Goal: Task Accomplishment & Management: Manage account settings

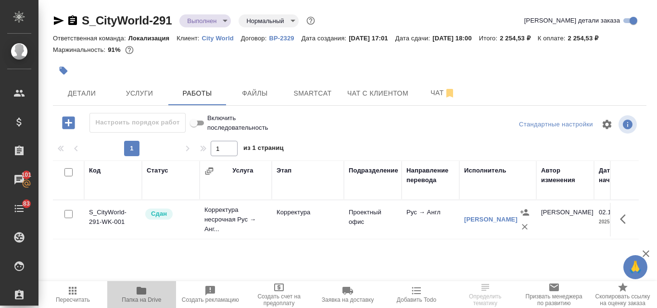
click at [147, 292] on icon "button" at bounding box center [142, 291] width 12 height 12
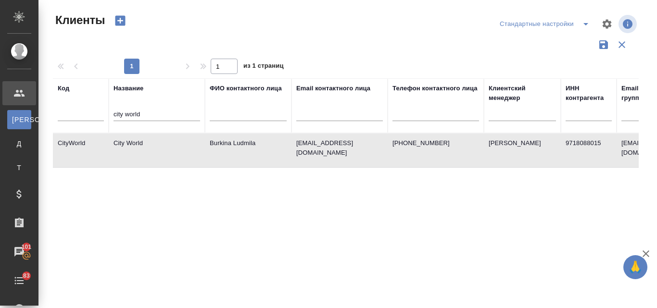
select select "RU"
click at [157, 112] on input "city world" at bounding box center [156, 115] width 87 height 12
type input "c"
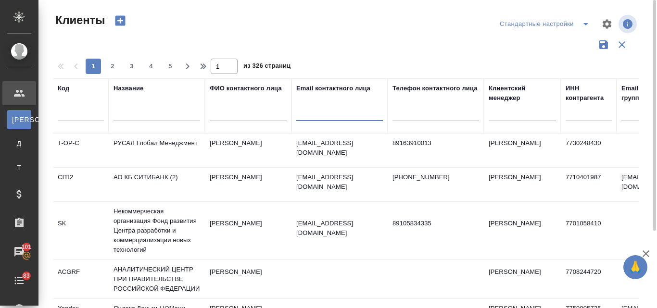
click at [309, 121] on input "text" at bounding box center [339, 115] width 87 height 12
paste input "@premier-pharma.ru"
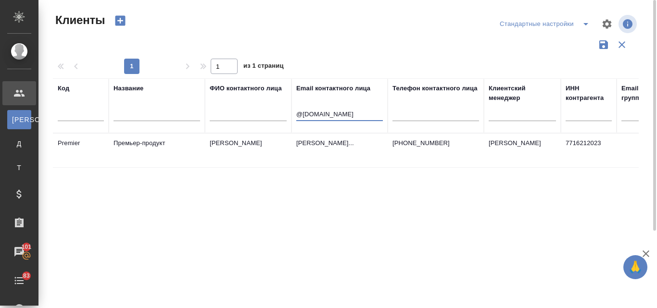
type input "@premier-pharma.ru"
click at [252, 140] on td "Андрусишина Анастасия" at bounding box center [248, 151] width 87 height 34
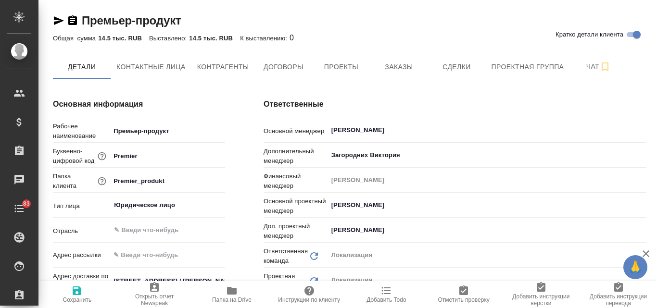
type textarea "x"
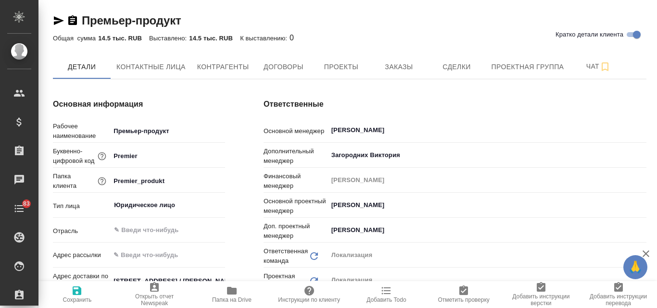
type textarea "x"
click at [401, 66] on span "Заказы" at bounding box center [399, 67] width 46 height 12
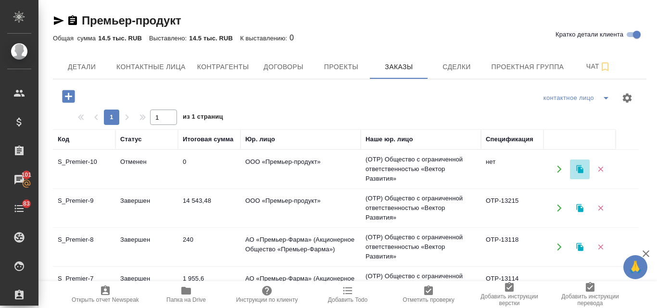
click at [578, 170] on icon "button" at bounding box center [579, 169] width 7 height 8
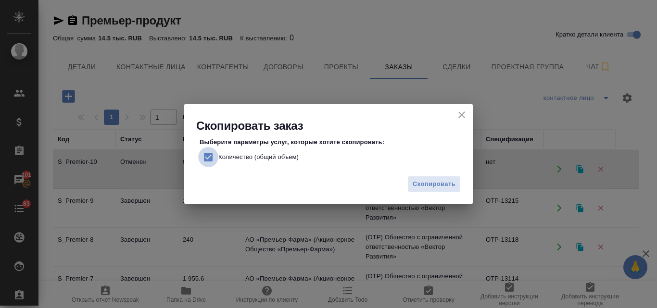
click at [210, 158] on input "Количество (общий объем)" at bounding box center [208, 157] width 20 height 20
checkbox input "false"
click at [431, 190] on button "Скопировать" at bounding box center [433, 184] width 53 height 17
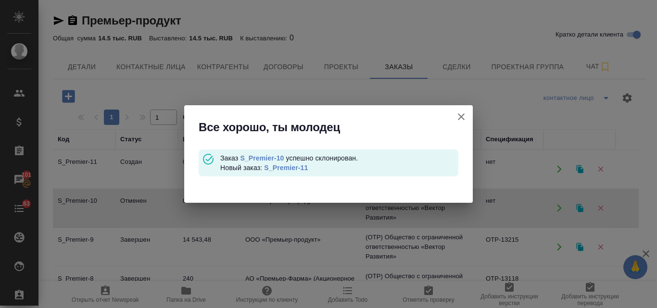
click at [285, 166] on link "S_Premier-11" at bounding box center [286, 168] width 44 height 8
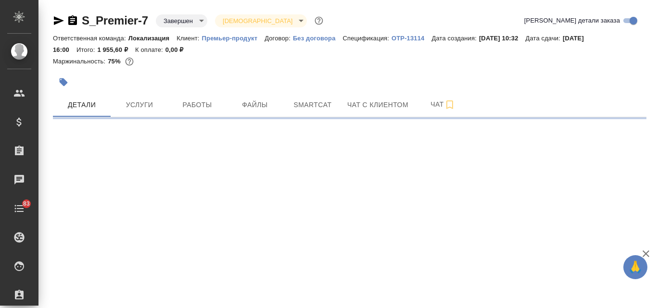
select select "RU"
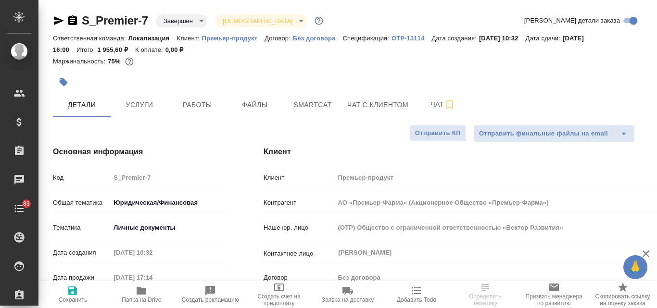
type input "АО «Премьер-Фарма» (Акционерное Общество «Премьер-Фарма»)"
type textarea "x"
click at [142, 107] on span "Услуги" at bounding box center [139, 105] width 46 height 12
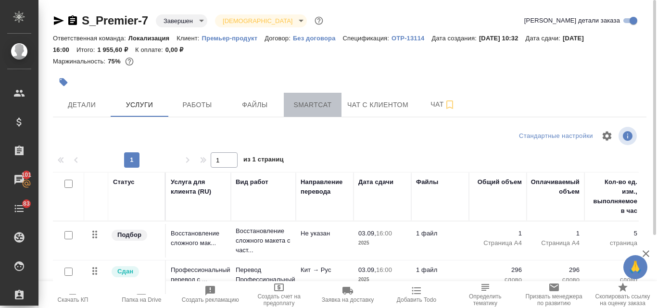
click at [322, 100] on span "Smartcat" at bounding box center [312, 105] width 46 height 12
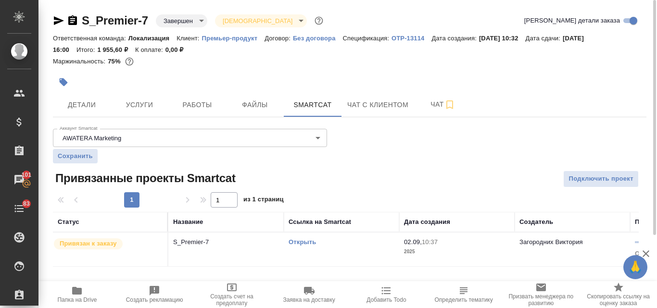
click at [307, 240] on link "Открыть" at bounding box center [301, 241] width 27 height 7
click at [144, 99] on span "Услуги" at bounding box center [139, 105] width 46 height 12
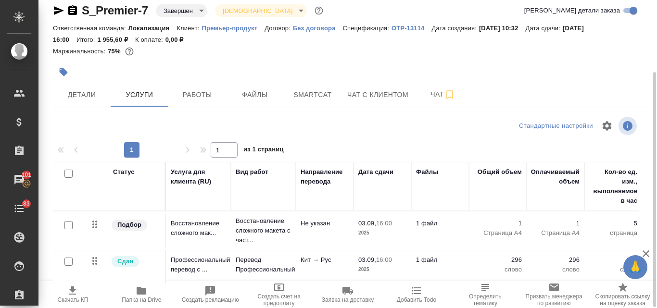
scroll to position [95, 0]
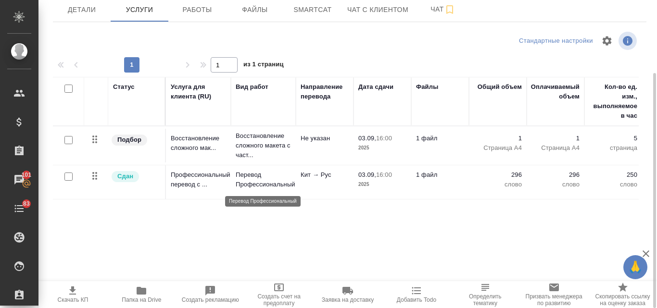
click at [289, 189] on p "Перевод Профессиональный" at bounding box center [263, 179] width 55 height 19
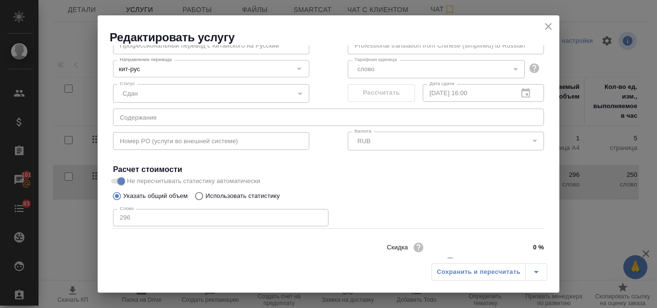
scroll to position [98, 0]
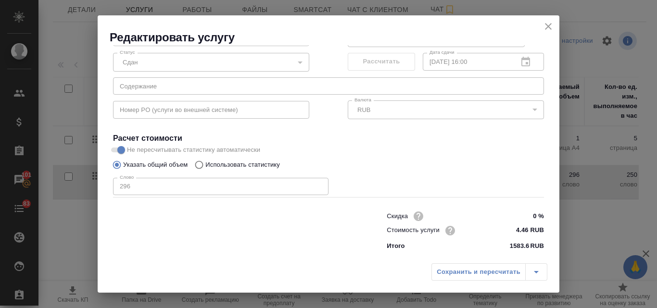
click at [545, 27] on icon "close" at bounding box center [548, 27] width 12 height 12
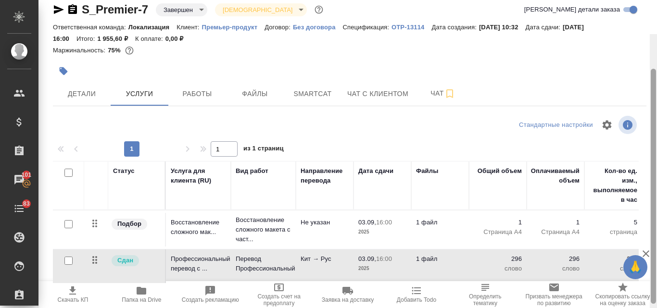
scroll to position [0, 0]
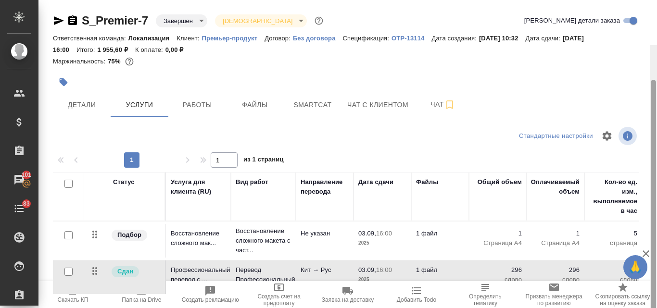
drag, startPoint x: 653, startPoint y: 157, endPoint x: 650, endPoint y: 80, distance: 76.5
click at [650, 80] on div at bounding box center [653, 199] width 7 height 308
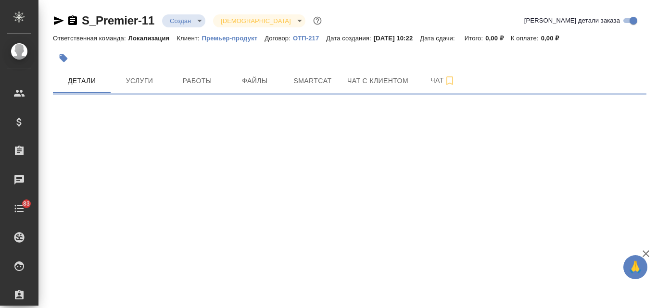
select select "RU"
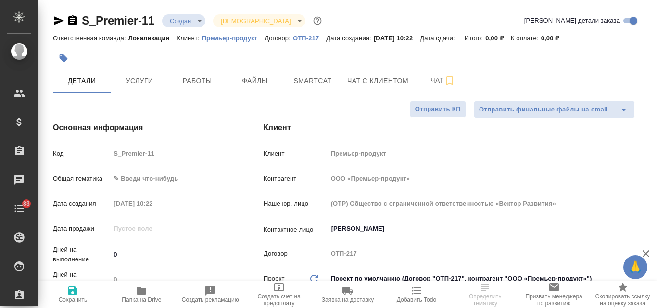
type textarea "x"
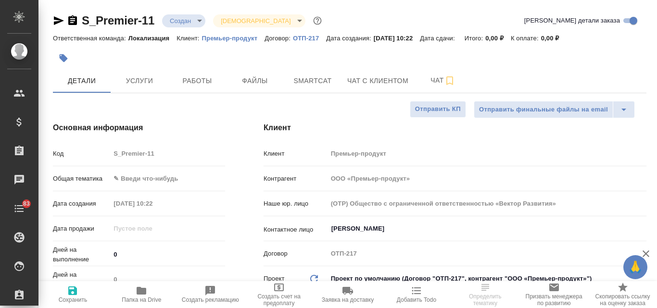
type textarea "x"
click at [152, 82] on span "Услуги" at bounding box center [139, 81] width 46 height 12
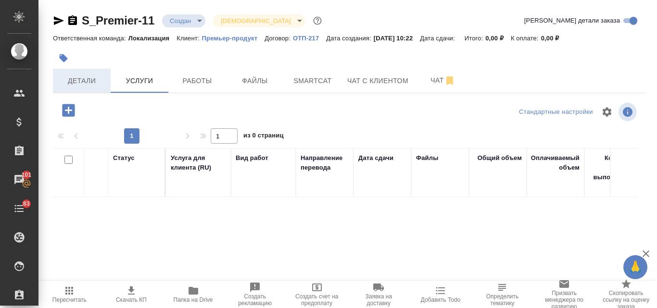
click at [85, 84] on span "Детали" at bounding box center [82, 81] width 46 height 12
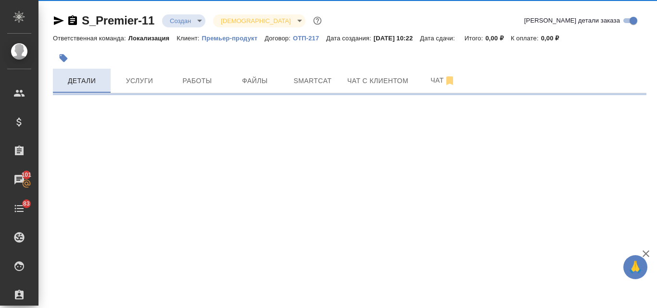
select select "RU"
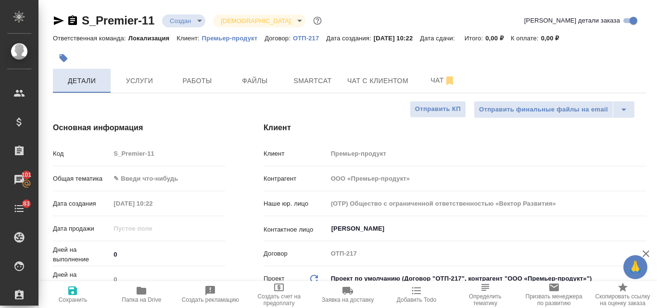
type textarea "x"
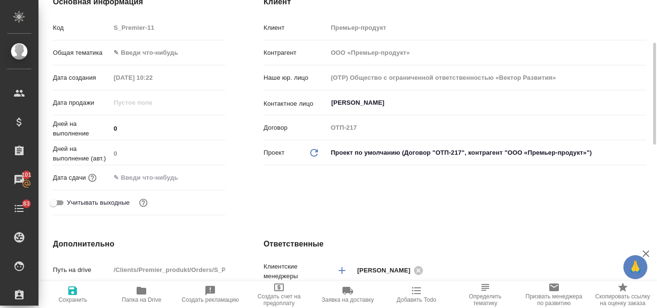
scroll to position [123, 0]
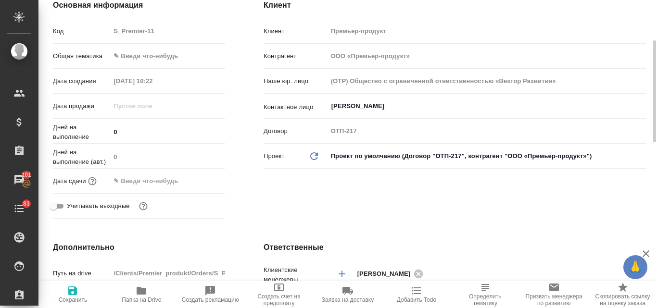
type textarea "x"
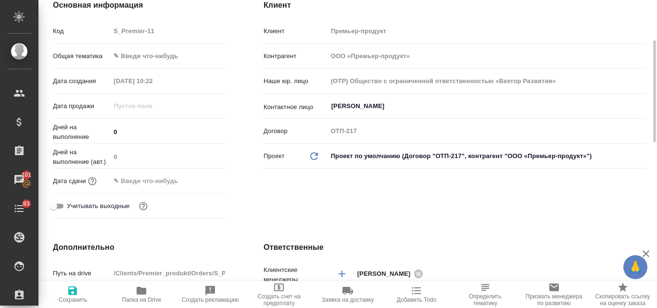
type textarea "x"
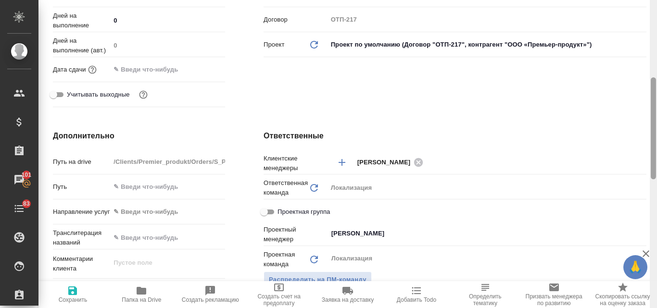
scroll to position [269, 0]
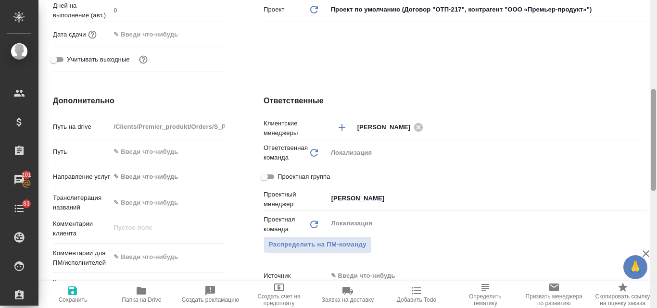
drag, startPoint x: 653, startPoint y: 74, endPoint x: 654, endPoint y: 123, distance: 48.6
click at [654, 123] on div at bounding box center [653, 140] width 5 height 102
type textarea "x"
click at [132, 262] on textarea at bounding box center [168, 258] width 114 height 16
paste textarea "Виктория, добрый день! У нас новый запрос на перевод двух экспортных деклараций…"
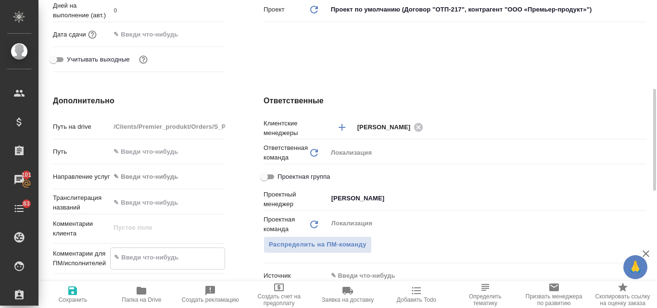
type textarea "Виктория, добрый день! У нас новый запрос на перевод двух экспортных деклараций…"
type textarea "x"
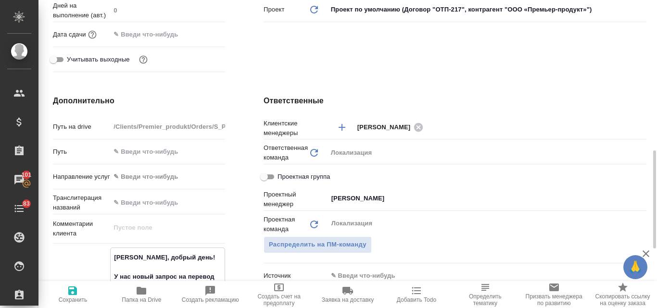
scroll to position [318, 0]
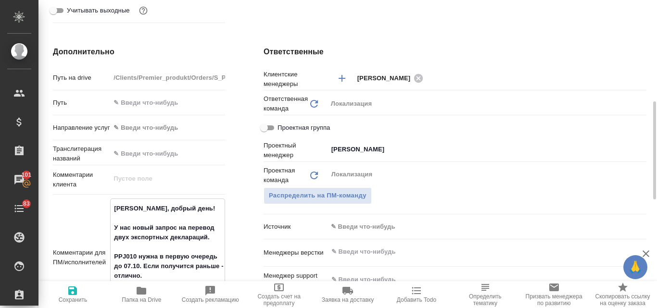
click at [200, 205] on textarea "Виктория, добрый день! У нас новый запрос на перевод двух экспортных деклараций…" at bounding box center [168, 257] width 114 height 113
type textarea "Виктория, добрый день У нас новый запрос на перевод двух экспортных деклараций.…"
type textarea "x"
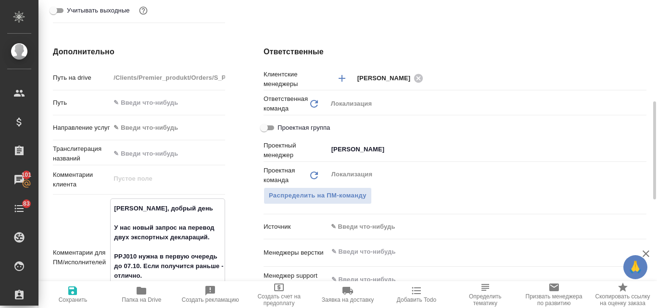
type textarea "Виктория, добрый ден У нас новый запрос на перевод двух экспортных деклараций. …"
type textarea "x"
type textarea "Виктория, добрый де У нас новый запрос на перевод двух экспортных деклараций. P…"
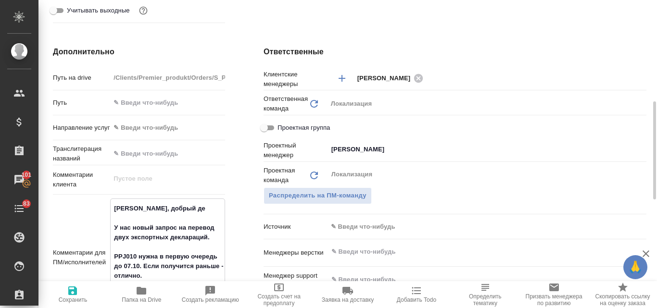
type textarea "x"
type textarea "Виктория, добрый д У нас новый запрос на перевод двух экспортных деклараций. PP…"
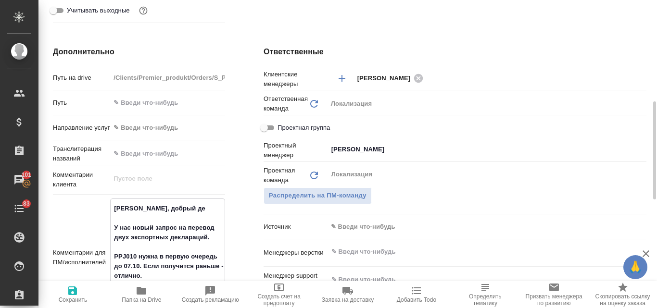
type textarea "x"
type textarea "Виктория, добрый У нас новый запрос на перевод двух экспортных деклараций. PPJ0…"
type textarea "x"
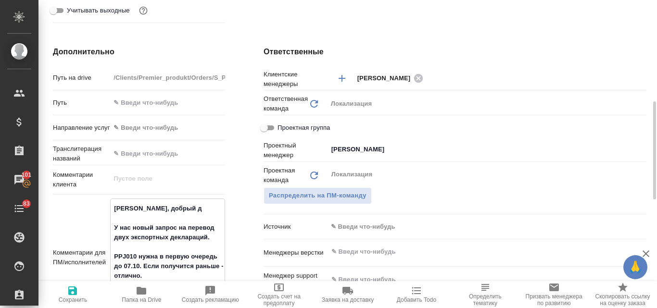
type textarea "x"
type textarea "Виктория, добрый У нас новый запрос на перевод двух экспортных деклараций. PPJ0…"
type textarea "x"
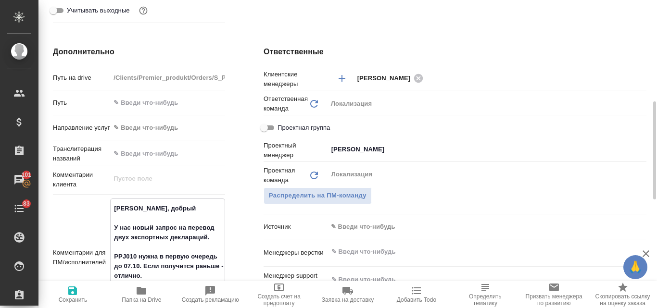
type textarea "Виктория, добры У нас новый запрос на перевод двух экспортных деклараций. PPJ01…"
type textarea "x"
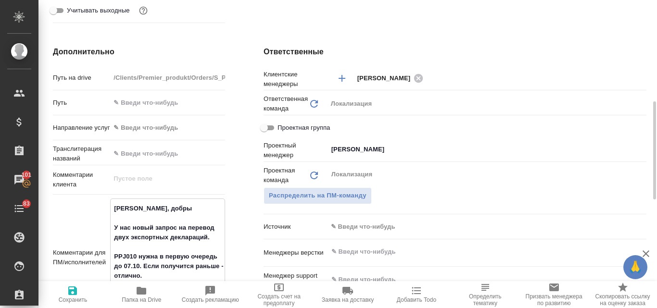
type textarea "Виктория, добр У нас новый запрос на перевод двух экспортных деклараций. PPJ010…"
type textarea "x"
type textarea "Виктория, У нас новый запрос на перевод двух экспортных деклараций. PPJ010 нужн…"
type textarea "x"
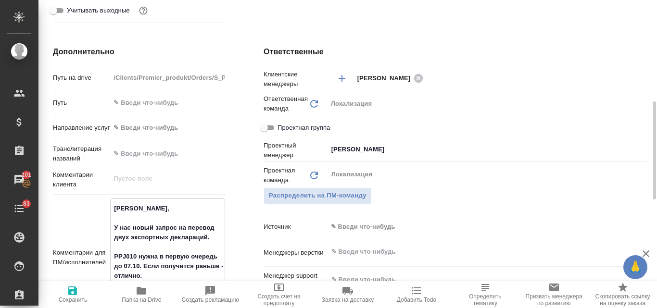
type textarea "x"
type textarea "Виктори У нас новый запрос на перевод двух экспортных деклараций. PPJ010 нужна …"
type textarea "x"
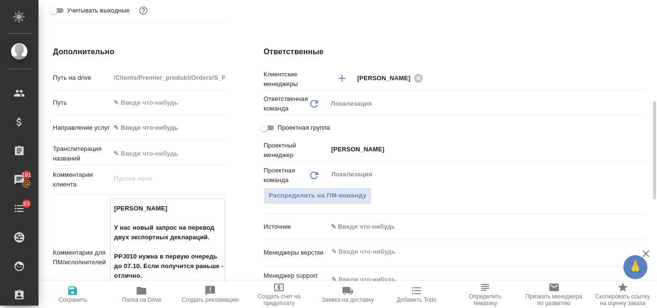
type textarea "x"
type textarea "Виктор У нас новый запрос на перевод двух экспортных деклараций. PPJ010 нужна в…"
type textarea "x"
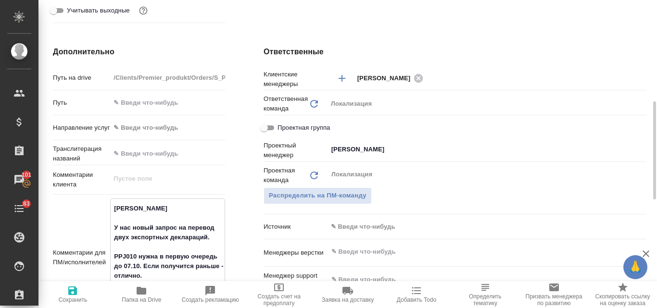
type textarea "Викто У нас новый запрос на перевод двух экспортных деклараций. PPJ010 нужна в …"
type textarea "x"
type textarea "Викт У нас новый запрос на перевод двух экспортных деклараций. PPJ010 нужна в п…"
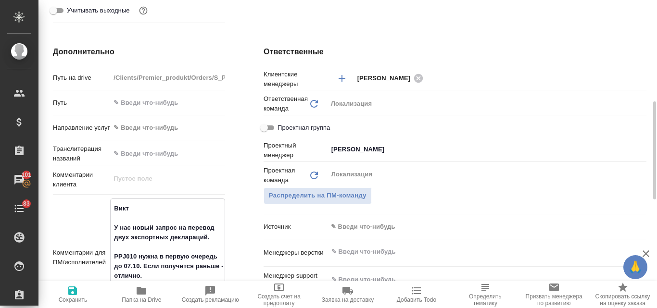
type textarea "x"
type textarea "Вик У нас новый запрос на перевод двух экспортных деклараций. PPJ010 нужна в пе…"
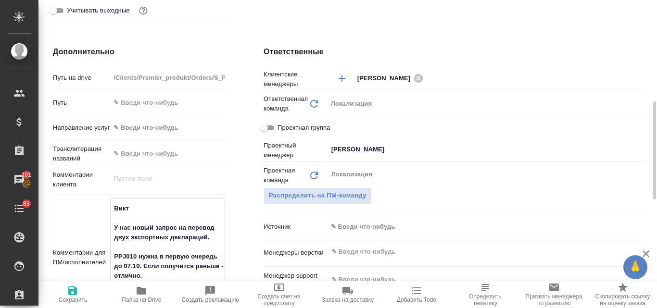
type textarea "x"
type textarea "Ви У нас новый запрос на перевод двух экспортных деклараций. PPJ010 нужна в пер…"
type textarea "x"
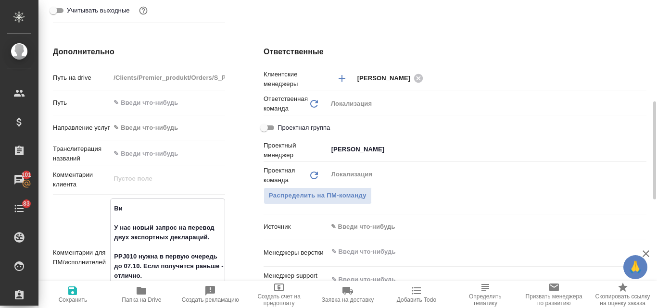
type textarea "x"
type textarea "В У нас новый запрос на перевод двух экспортных деклараций. PPJ010 нужна в перв…"
type textarea "x"
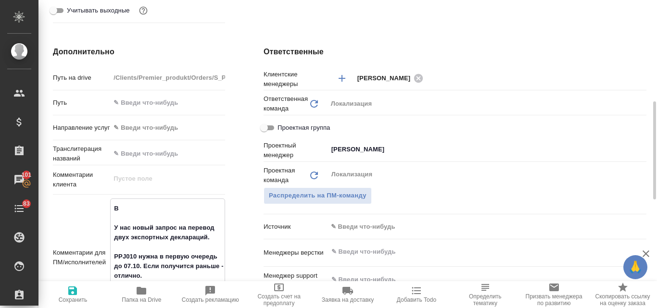
type textarea "У нас новый запрос на перевод двух экспортных деклараций. PPJ010 нужна в первую…"
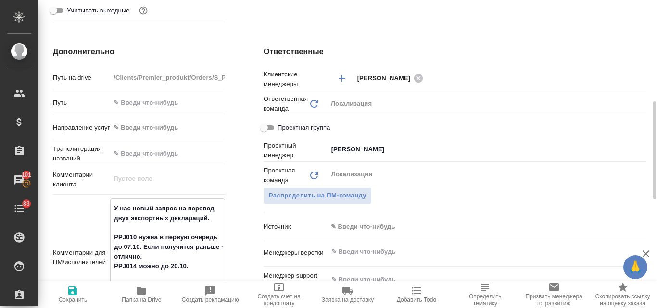
type textarea "x"
type textarea "У нас новый запрос на перевод двух экспортных деклараций. PPJ010 нужна в первую…"
type textarea "x"
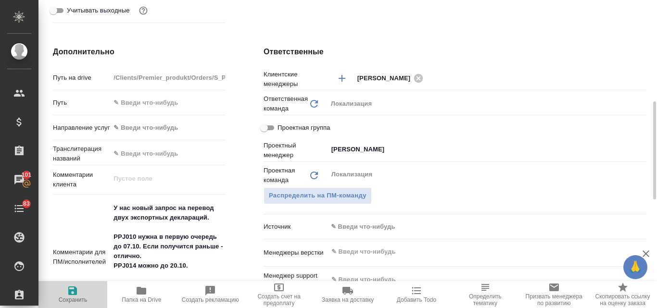
click at [73, 295] on icon "button" at bounding box center [72, 291] width 9 height 9
type textarea "x"
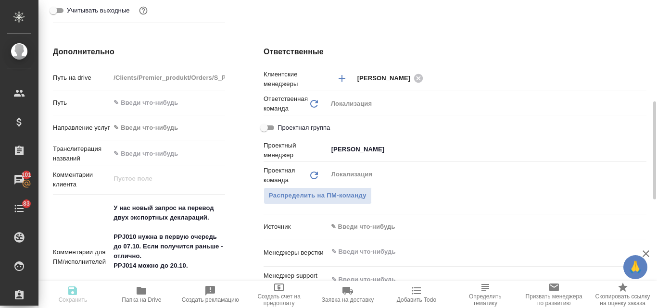
type textarea "x"
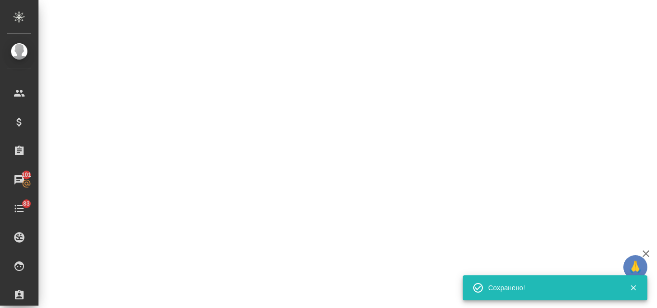
select select "RU"
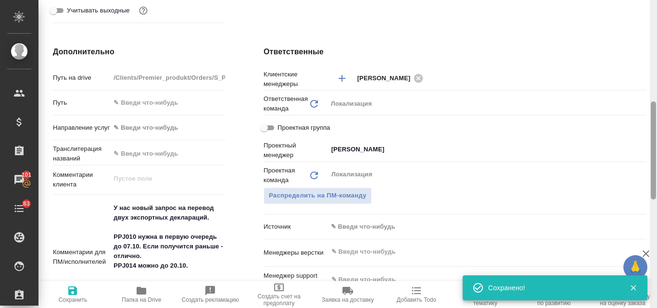
type textarea "x"
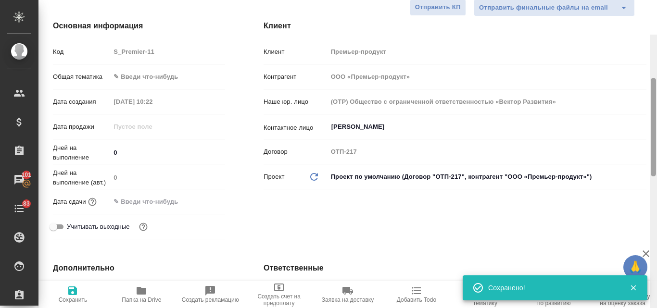
scroll to position [96, 0]
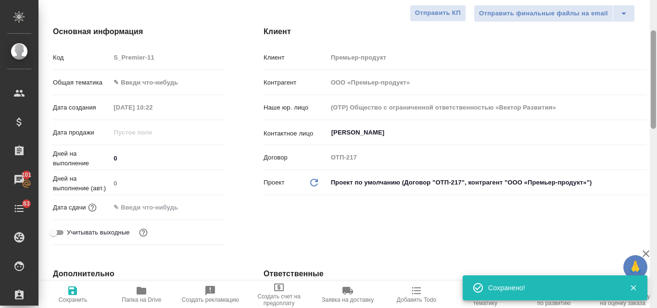
drag, startPoint x: 652, startPoint y: 180, endPoint x: 656, endPoint y: 109, distance: 71.2
click at [656, 109] on div at bounding box center [653, 154] width 7 height 308
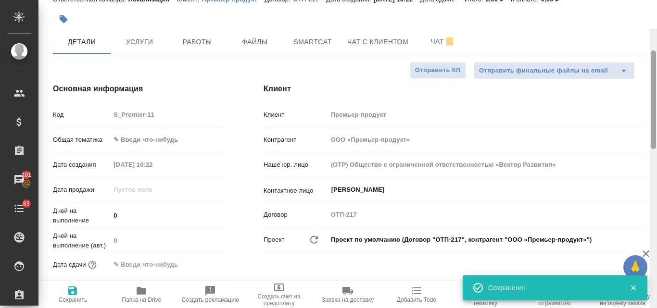
scroll to position [0, 0]
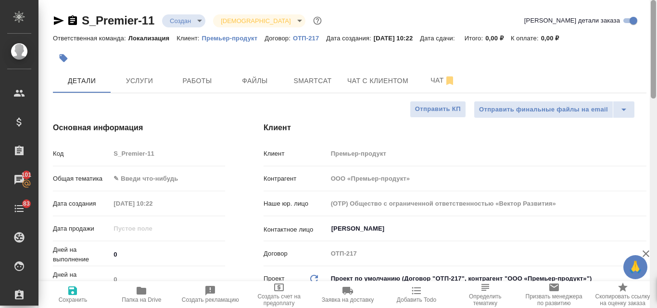
drag, startPoint x: 654, startPoint y: 105, endPoint x: 656, endPoint y: 71, distance: 34.2
click at [656, 71] on div at bounding box center [653, 154] width 7 height 308
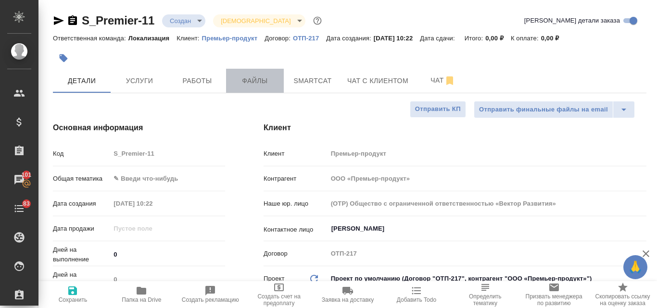
click at [254, 77] on span "Файлы" at bounding box center [255, 81] width 46 height 12
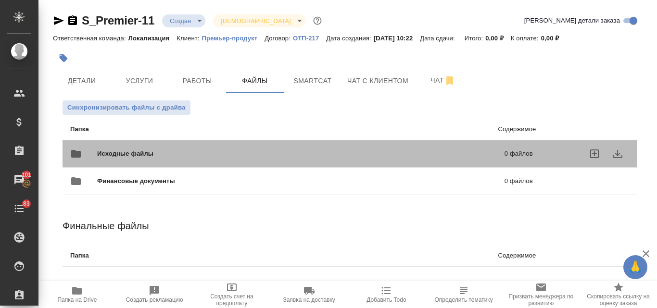
click at [216, 147] on div "Исходные файлы 0 файлов" at bounding box center [301, 153] width 463 height 23
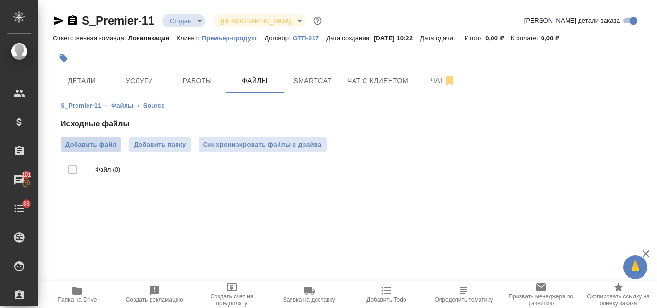
click at [93, 149] on span "Добавить файл" at bounding box center [90, 145] width 51 height 10
click at [0, 0] on input "Добавить файл" at bounding box center [0, 0] width 0 height 0
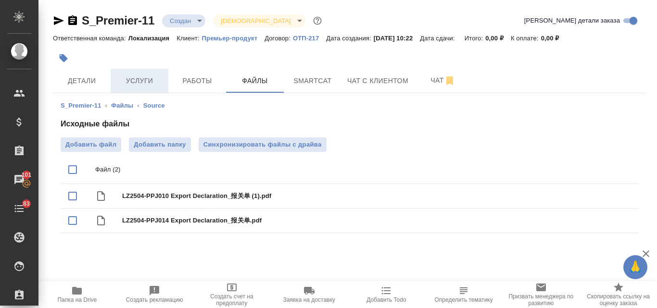
click at [127, 84] on span "Услуги" at bounding box center [139, 81] width 46 height 12
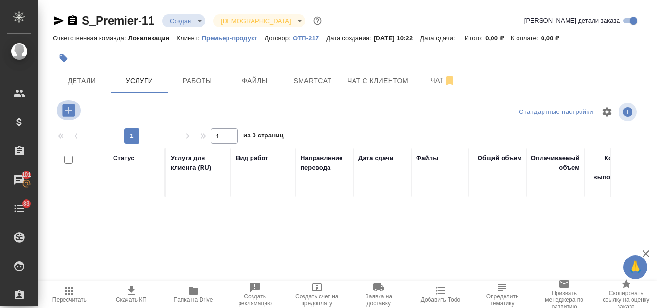
click at [65, 115] on icon "button" at bounding box center [68, 110] width 13 height 13
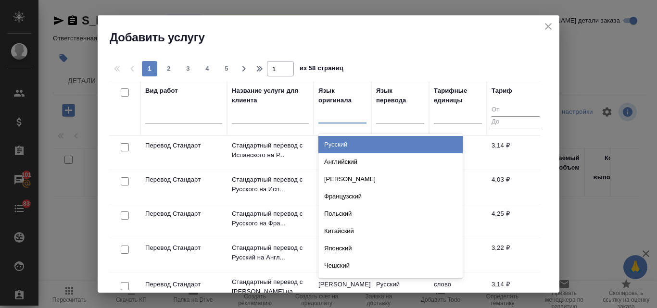
click at [350, 114] on div at bounding box center [342, 114] width 48 height 14
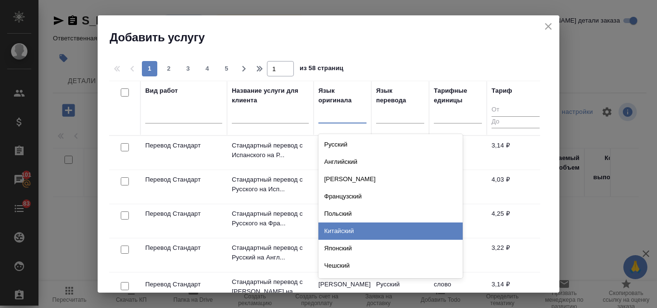
click at [337, 230] on div "Китайский" at bounding box center [390, 231] width 144 height 17
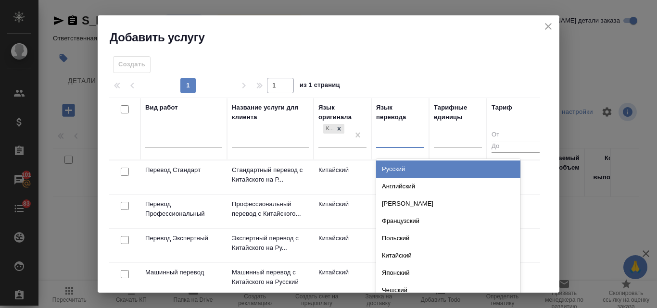
click at [388, 141] on div at bounding box center [400, 139] width 48 height 14
click at [386, 176] on div "Русский" at bounding box center [448, 169] width 144 height 17
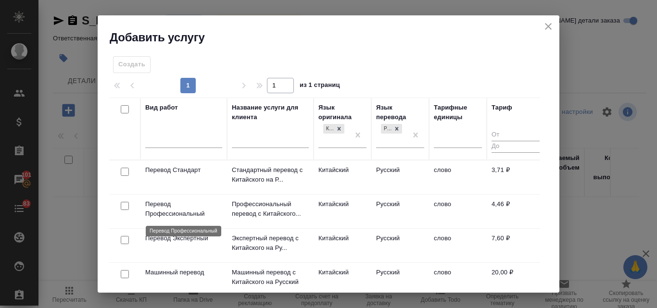
click at [197, 207] on p "Перевод Профессиональный" at bounding box center [183, 209] width 77 height 19
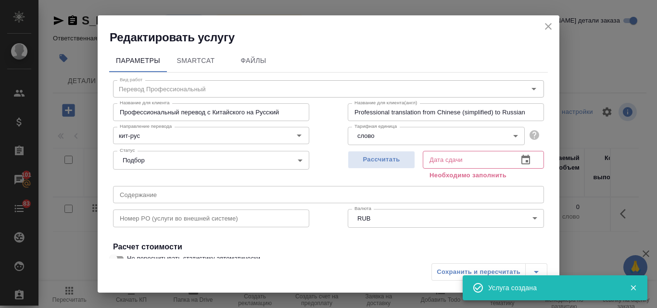
click at [549, 23] on icon "close" at bounding box center [548, 27] width 12 height 12
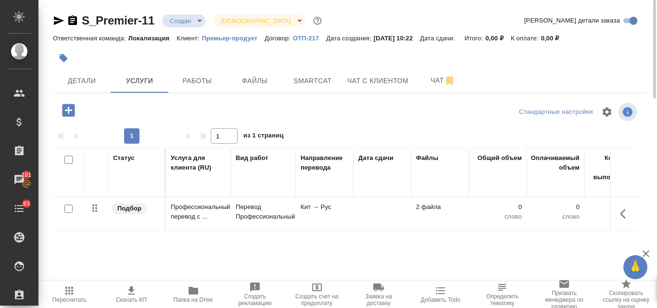
click at [200, 20] on body "🙏 .cls-1 fill:#fff; AWATERA Valyaeva Anna Клиенты Спецификации Заказы 101 Чаты …" at bounding box center [328, 154] width 657 height 308
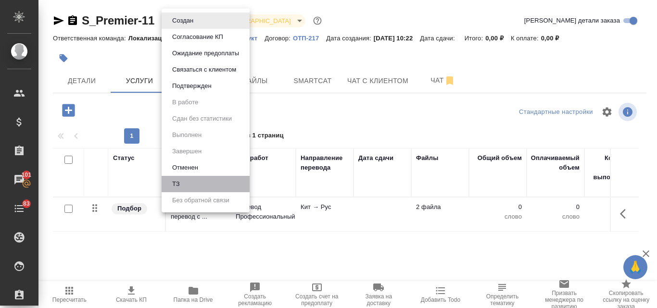
click at [193, 180] on li "ТЗ" at bounding box center [206, 184] width 88 height 16
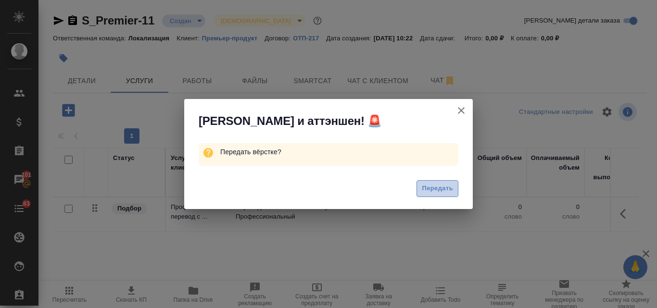
click at [419, 193] on button "Передать" at bounding box center [437, 188] width 42 height 17
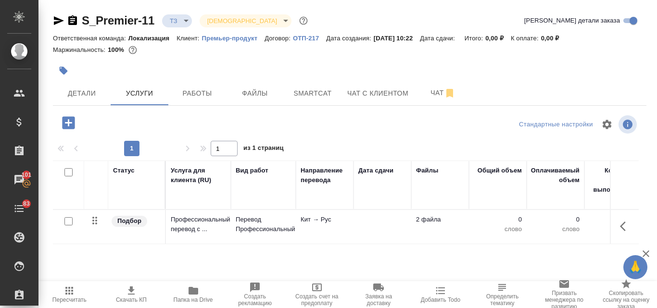
click at [72, 224] on input "checkbox" at bounding box center [68, 221] width 8 height 8
checkbox input "true"
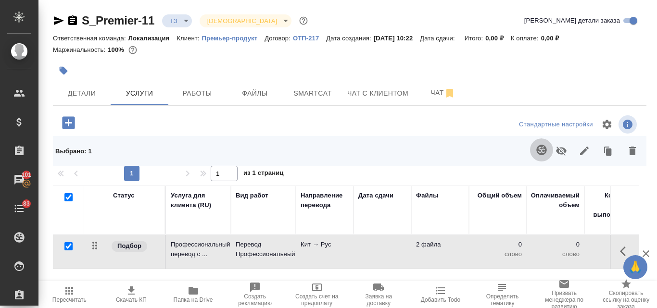
click at [536, 150] on icon "button" at bounding box center [541, 150] width 10 height 10
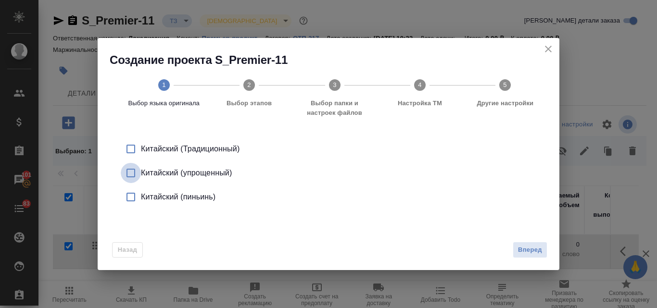
click at [129, 172] on input "checkbox" at bounding box center [131, 173] width 20 height 20
click at [528, 253] on span "Вперед" at bounding box center [530, 250] width 24 height 11
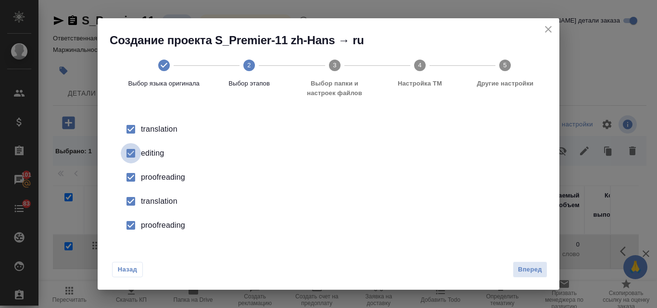
click at [134, 158] on input "checkbox" at bounding box center [131, 153] width 20 height 20
click at [132, 175] on input "checkbox" at bounding box center [131, 177] width 20 height 20
click at [130, 200] on input "checkbox" at bounding box center [131, 201] width 20 height 20
click at [132, 223] on input "checkbox" at bounding box center [131, 225] width 20 height 20
click at [522, 275] on span "Вперед" at bounding box center [530, 269] width 24 height 11
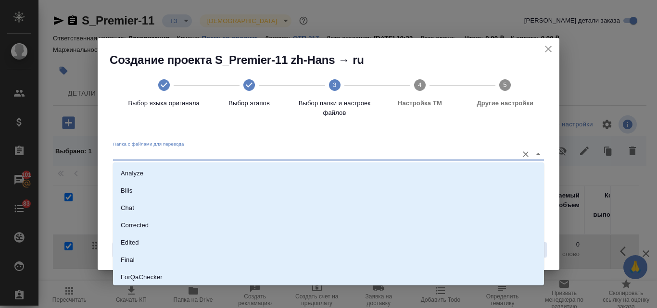
click at [241, 156] on input "Папка с файлами для перевода" at bounding box center [313, 155] width 400 height 12
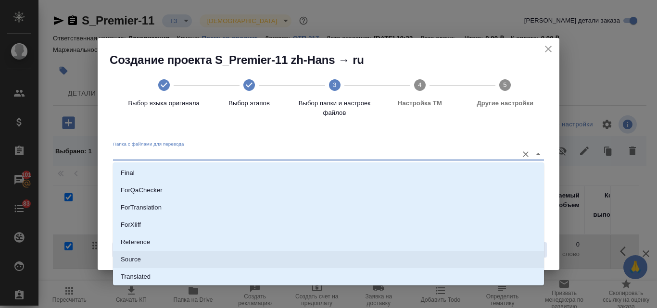
click at [316, 264] on li "Source" at bounding box center [328, 259] width 431 height 17
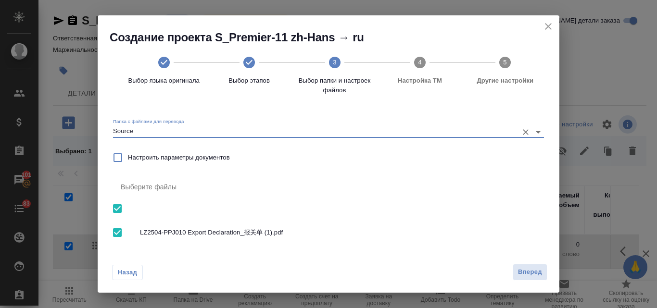
type input "Source"
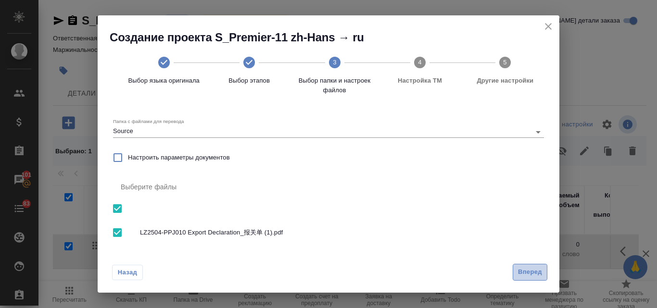
click at [524, 268] on span "Вперед" at bounding box center [530, 272] width 24 height 11
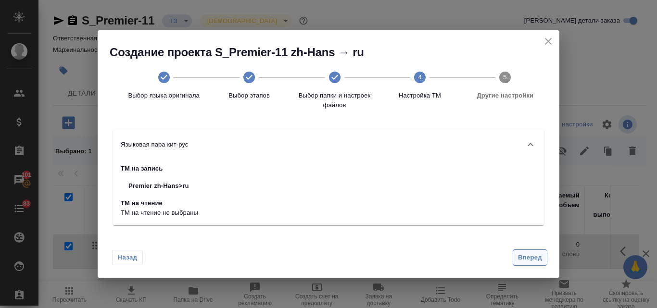
drag, startPoint x: 524, startPoint y: 268, endPoint x: 525, endPoint y: 256, distance: 12.5
click at [525, 256] on div "Назад Вперед" at bounding box center [329, 255] width 462 height 45
click at [525, 256] on span "Вперед" at bounding box center [530, 257] width 24 height 11
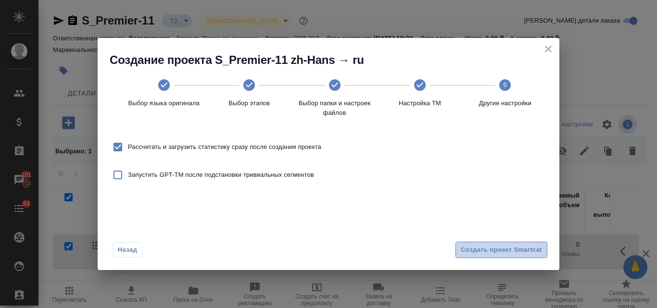
click at [521, 252] on span "Создать проект Smartcat" at bounding box center [501, 250] width 81 height 11
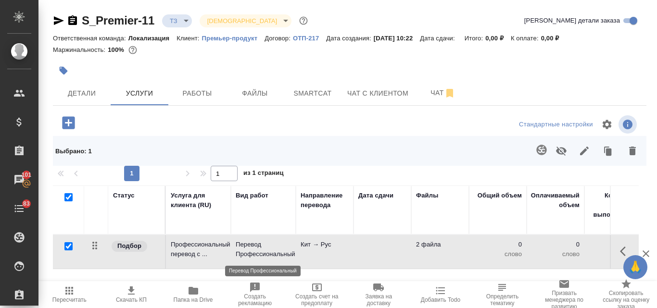
click at [268, 251] on p "Перевод Профессиональный" at bounding box center [263, 249] width 55 height 19
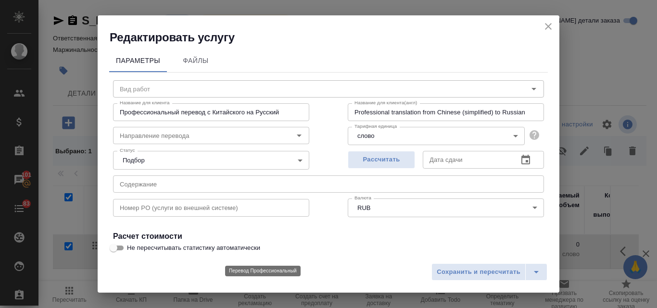
type input "Перевод Профессиональный"
type input "кит-рус"
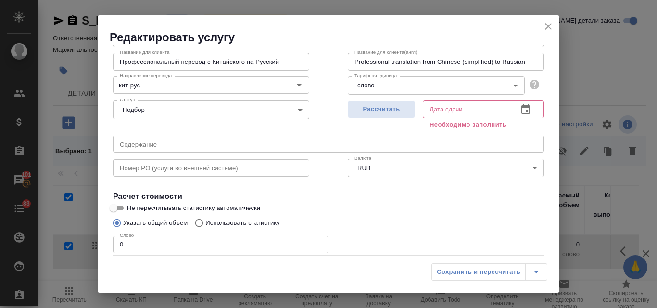
scroll to position [61, 0]
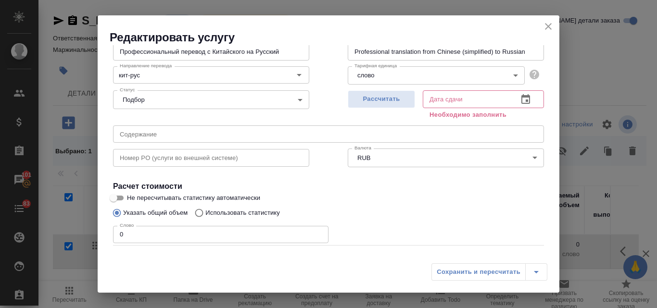
click at [201, 213] on input "Использовать статистику" at bounding box center [197, 213] width 15 height 18
radio input "true"
radio input "false"
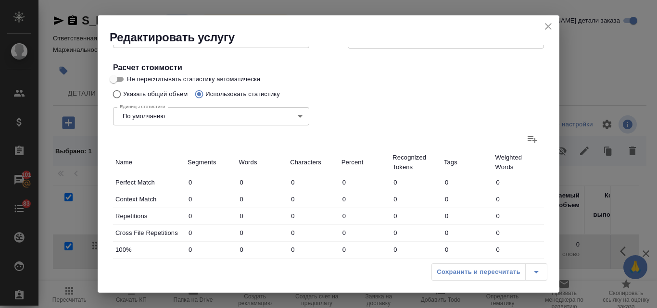
scroll to position [187, 0]
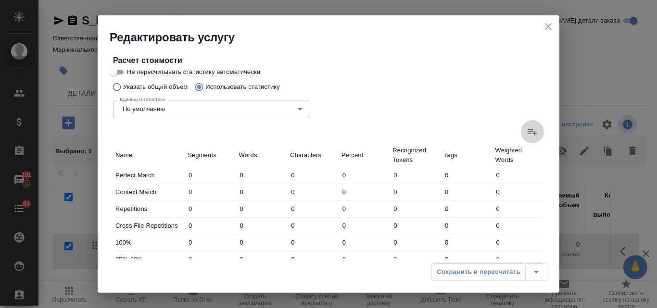
click at [527, 131] on icon at bounding box center [532, 132] width 10 height 7
click at [0, 0] on input "file" at bounding box center [0, 0] width 0 height 0
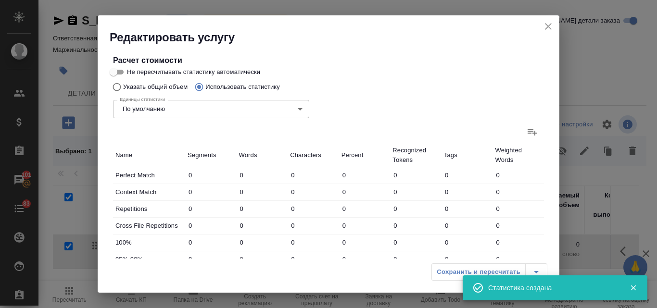
type input "5"
type input "39"
type input "100"
type input "1017"
type input "100"
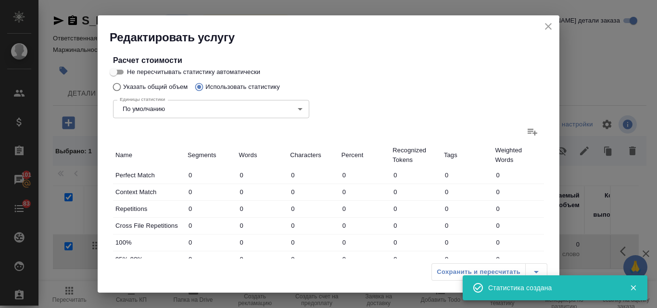
type input "1017"
type input "105"
type input "1056"
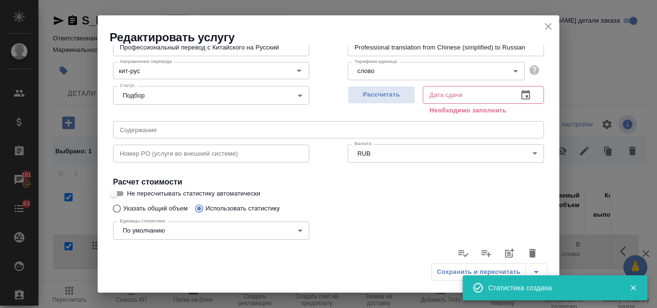
scroll to position [0, 0]
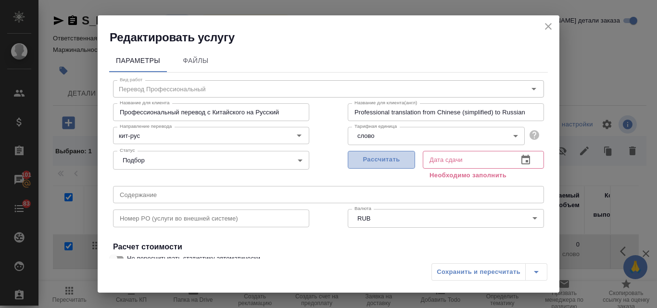
click at [375, 151] on button "Рассчитать" at bounding box center [381, 160] width 67 height 18
type input "03.10.2025 10:27"
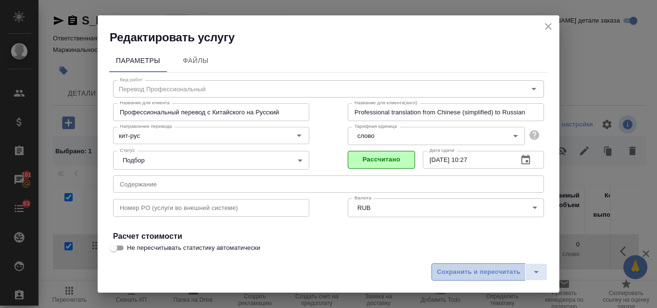
click at [443, 272] on span "Сохранить и пересчитать" at bounding box center [479, 272] width 84 height 11
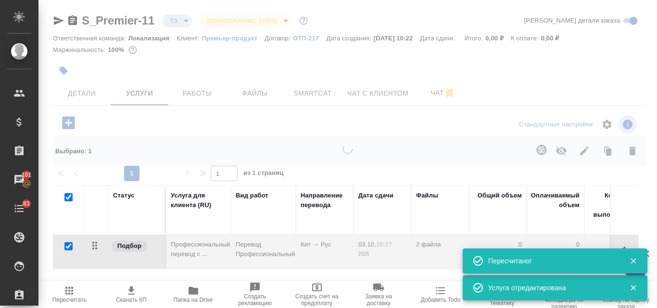
type input "new"
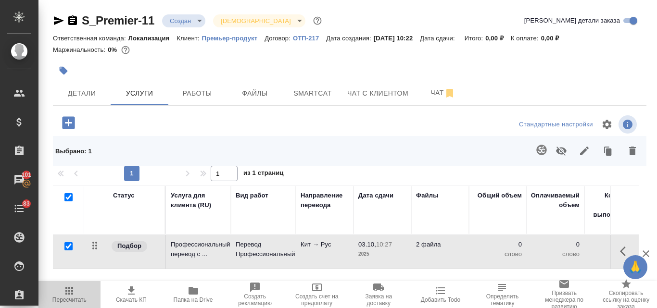
click at [60, 296] on span "Пересчитать" at bounding box center [69, 294] width 50 height 18
click at [326, 245] on p "Кит → Рус" at bounding box center [325, 245] width 48 height 10
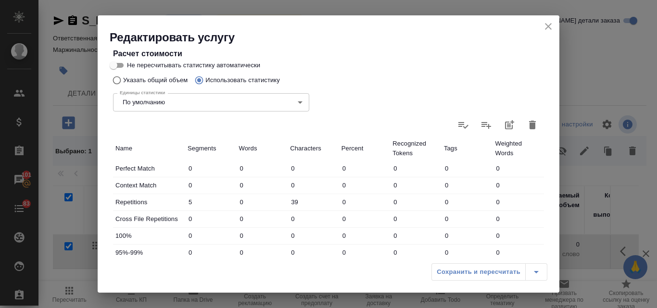
scroll to position [181, 0]
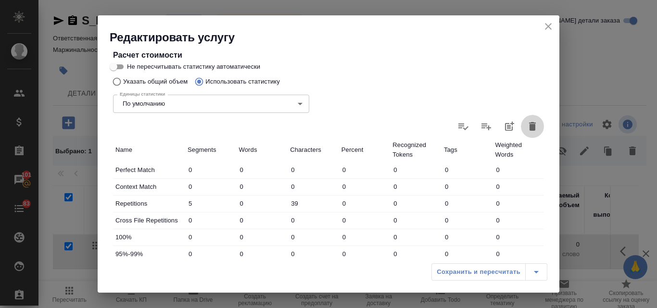
click at [526, 132] on icon "button" at bounding box center [532, 127] width 12 height 12
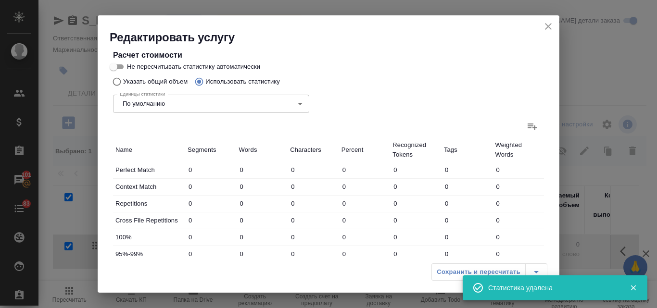
type input "0"
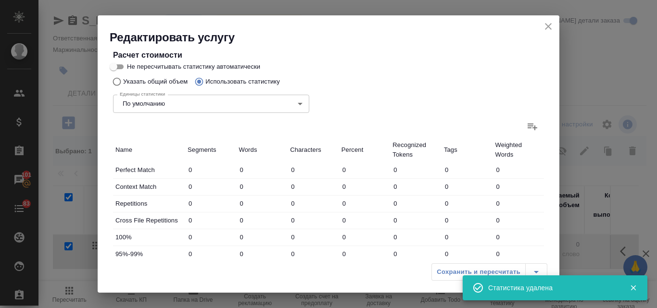
type input "0"
click at [548, 20] on button "close" at bounding box center [548, 26] width 14 height 14
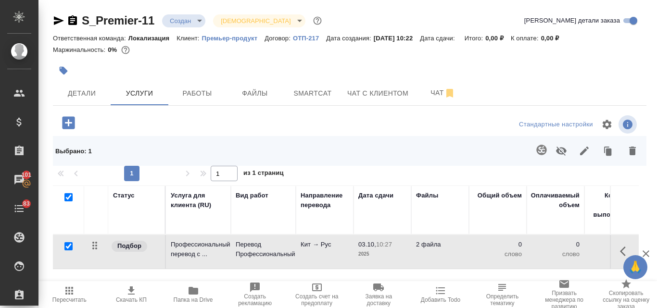
click at [422, 245] on p "2 файла" at bounding box center [440, 245] width 48 height 10
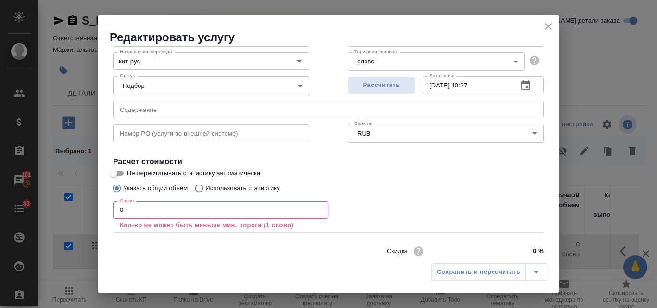
scroll to position [110, 0]
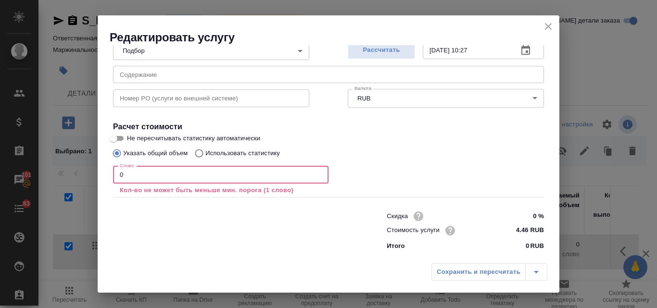
click at [145, 183] on input "0" at bounding box center [220, 174] width 215 height 17
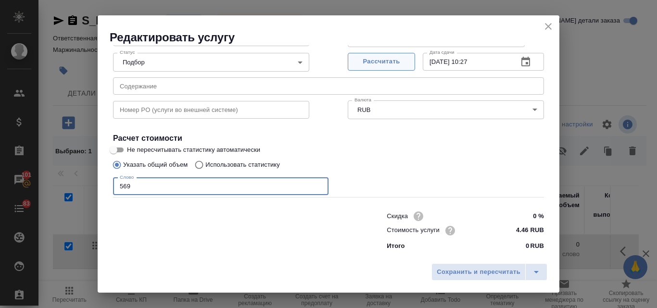
type input "569"
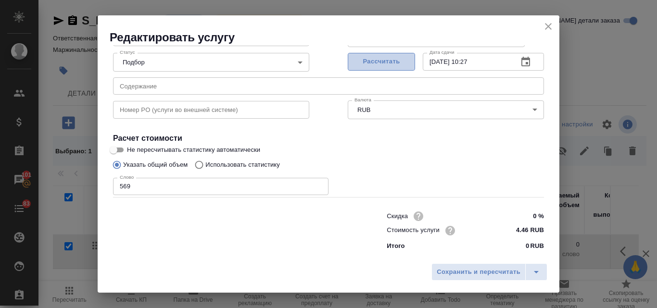
click at [369, 63] on span "Рассчитать" at bounding box center [381, 61] width 57 height 11
type input "03.10.2025 12:45"
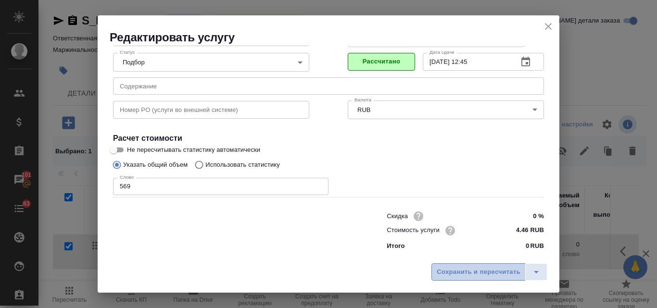
click at [481, 269] on span "Сохранить и пересчитать" at bounding box center [479, 272] width 84 height 11
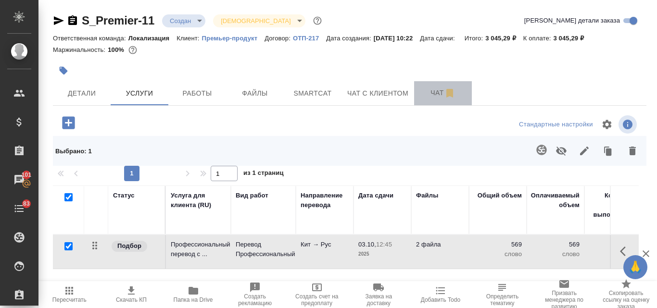
click at [436, 97] on span "Чат" at bounding box center [443, 93] width 46 height 12
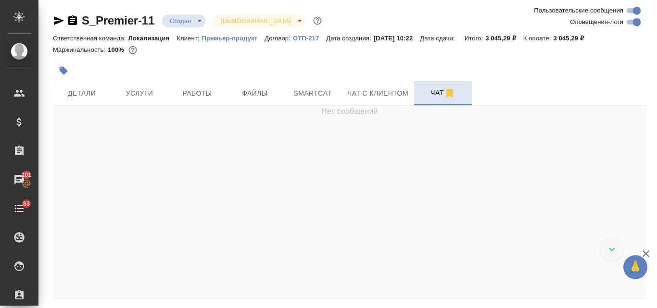
scroll to position [57, 0]
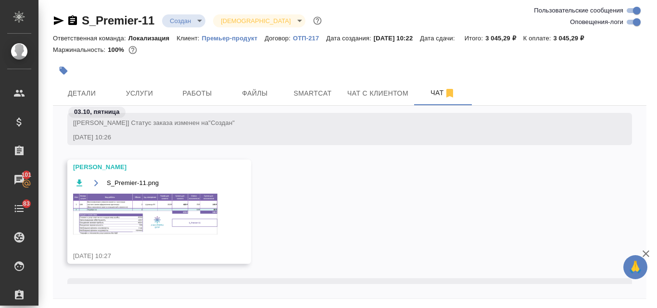
click at [120, 207] on img at bounding box center [145, 214] width 144 height 41
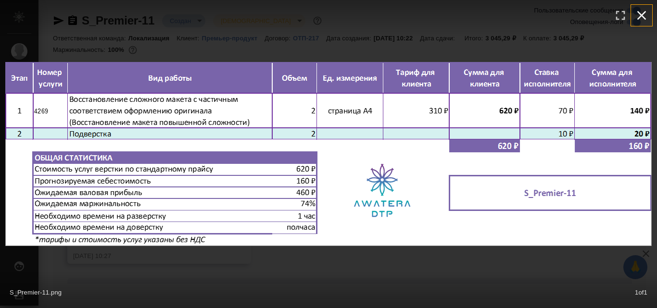
click at [641, 20] on icon "button" at bounding box center [641, 15] width 15 height 15
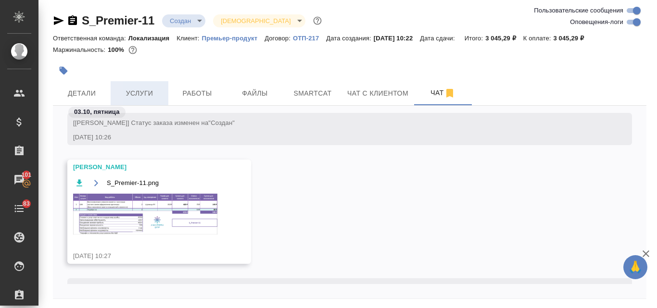
click at [142, 88] on span "Услуги" at bounding box center [139, 94] width 46 height 12
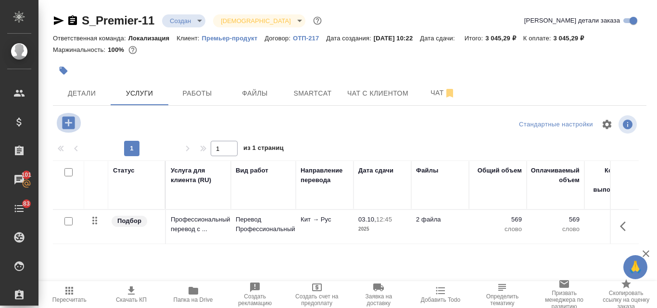
click at [72, 122] on icon "button" at bounding box center [68, 122] width 13 height 13
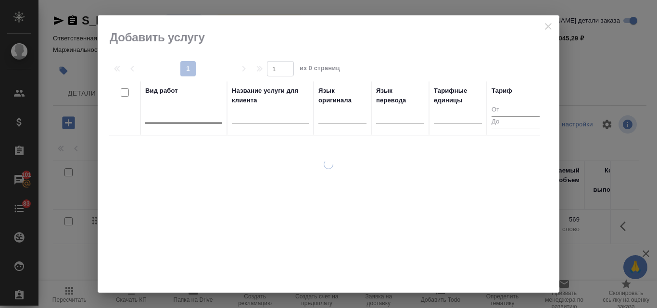
click at [184, 119] on div at bounding box center [183, 114] width 77 height 14
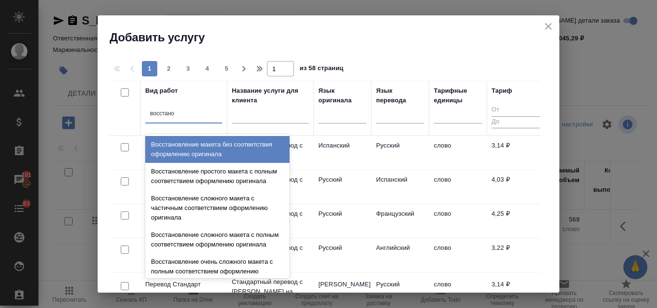
type input "восстанов"
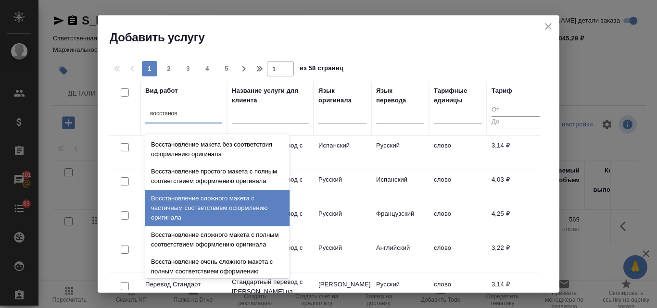
click at [193, 212] on div "Восстановление сложного макета с частичным соответствием оформлению оригинала" at bounding box center [217, 208] width 144 height 37
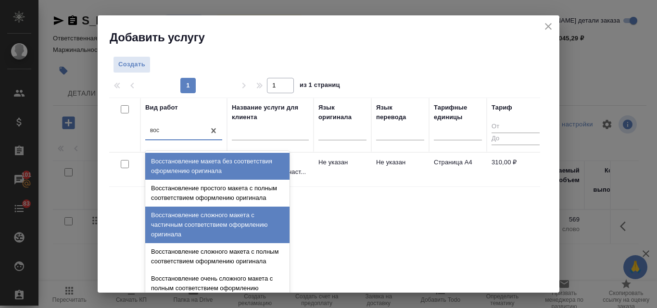
type input "восс"
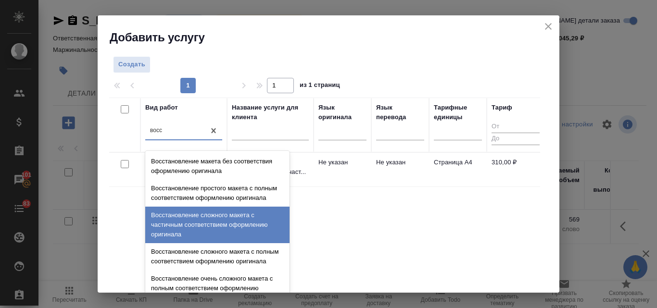
click at [194, 226] on div "Восстановление сложного макета с частичным соответствием оформлению оригинала" at bounding box center [217, 225] width 144 height 37
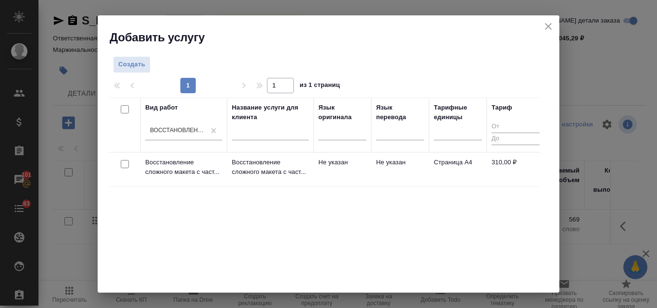
click at [182, 179] on td "Восстановление сложного макета с част..." at bounding box center [183, 170] width 87 height 34
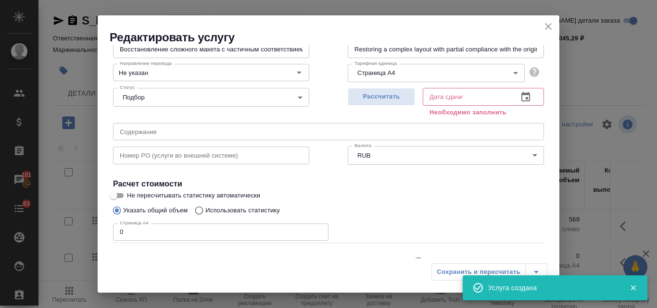
scroll to position [97, 0]
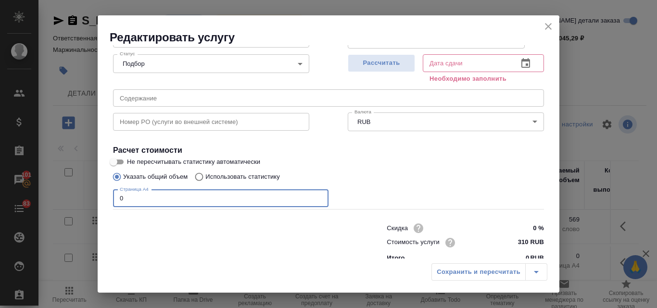
click at [188, 198] on input "0" at bounding box center [220, 198] width 215 height 17
type input "2"
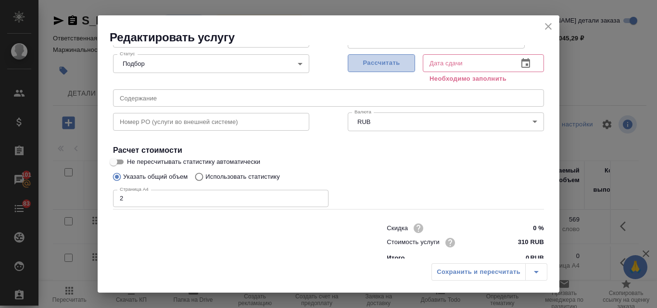
click at [375, 65] on span "Рассчитать" at bounding box center [381, 63] width 57 height 11
type input "03.10.2025 10:53"
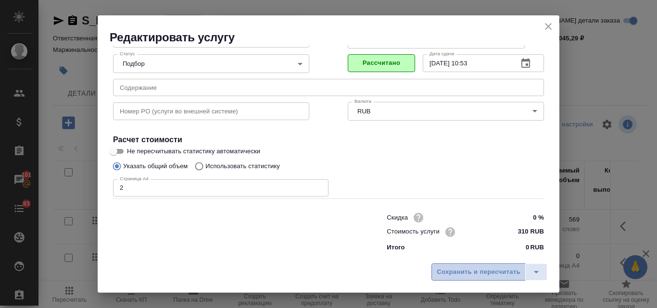
click at [455, 278] on button "Сохранить и пересчитать" at bounding box center [478, 271] width 94 height 17
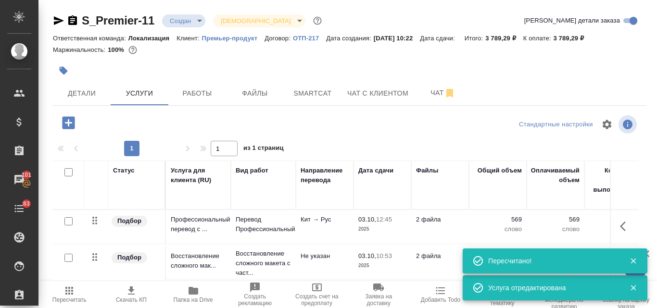
click at [68, 127] on icon "button" at bounding box center [68, 122] width 13 height 13
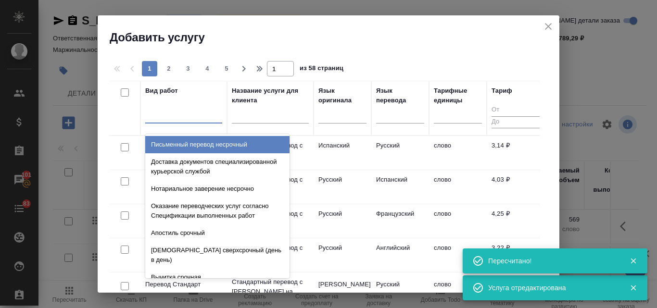
click at [168, 114] on div at bounding box center [183, 114] width 77 height 14
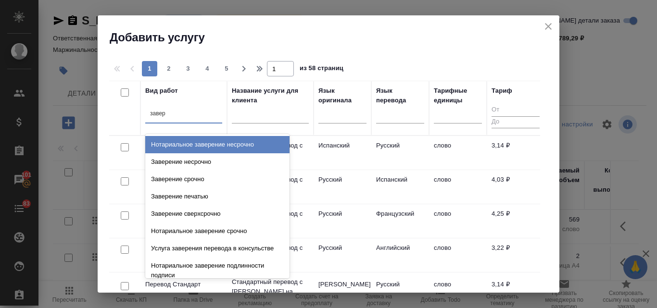
type input "завере"
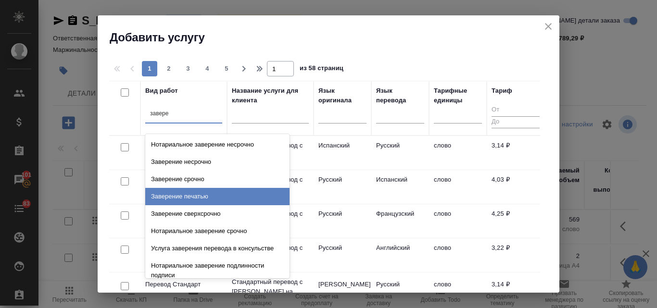
click at [187, 200] on div "Заверение печатью" at bounding box center [217, 196] width 144 height 17
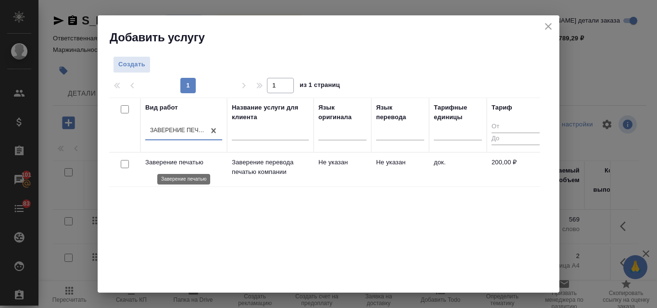
click at [216, 166] on p "Заверение печатью" at bounding box center [183, 163] width 77 height 10
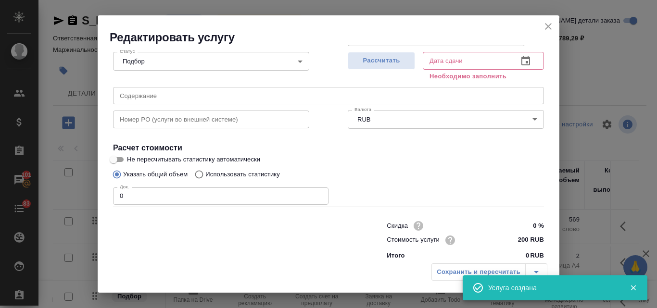
scroll to position [109, 0]
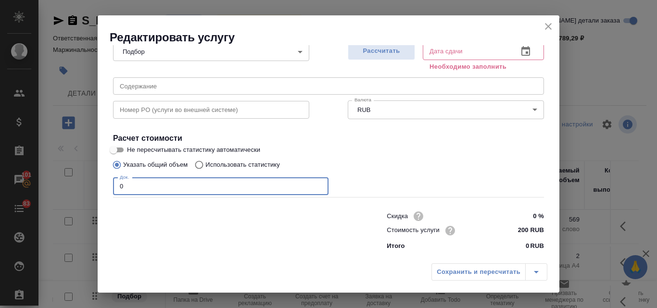
click at [207, 189] on input "0" at bounding box center [220, 186] width 215 height 17
type input "2"
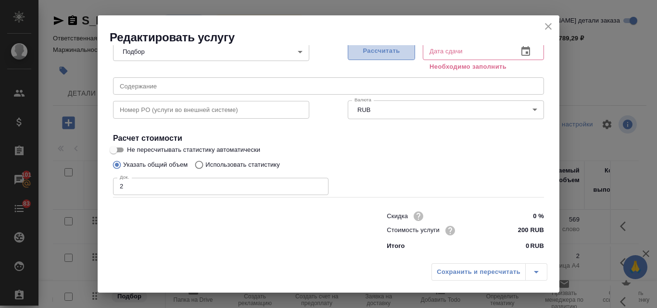
click at [383, 52] on span "Рассчитать" at bounding box center [381, 51] width 57 height 11
type input "03.10.2025 10:35"
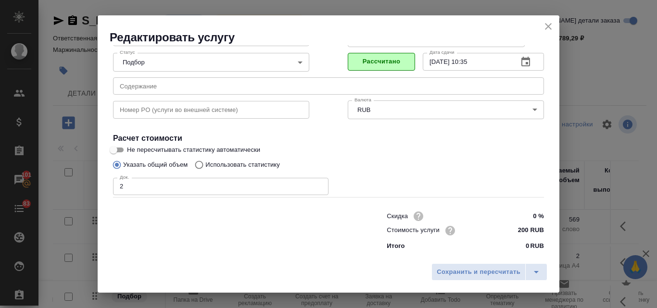
scroll to position [98, 0]
click at [464, 272] on span "Сохранить и пересчитать" at bounding box center [479, 272] width 84 height 11
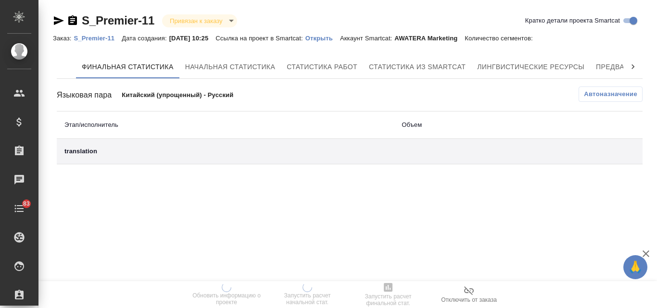
click at [326, 37] on p "Открыть" at bounding box center [322, 38] width 35 height 7
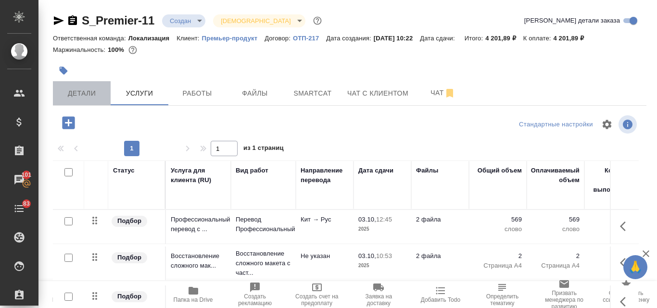
click at [85, 92] on span "Детали" at bounding box center [82, 94] width 46 height 12
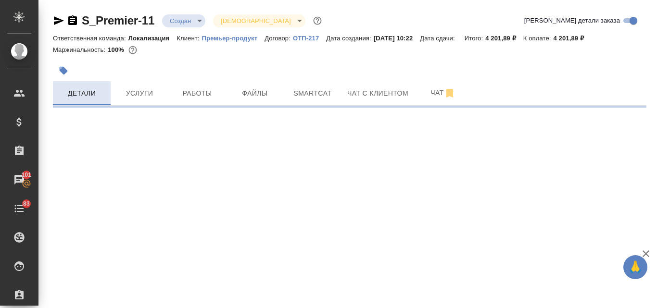
select select "RU"
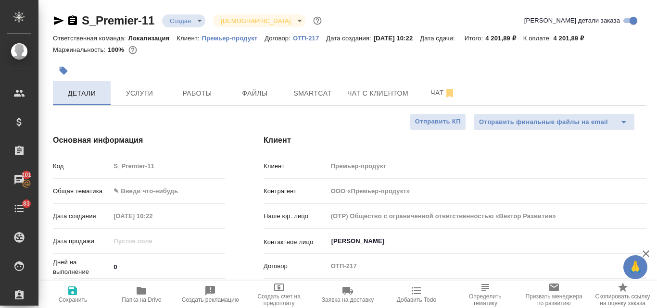
type textarea "x"
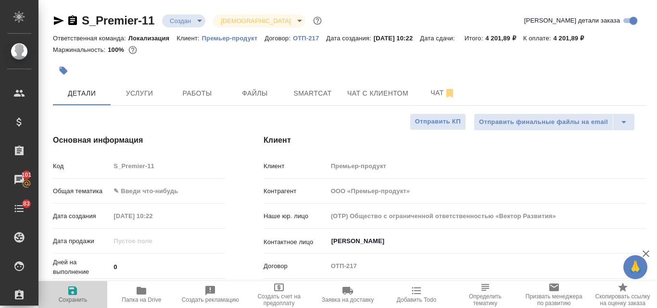
click at [80, 295] on span "Сохранить" at bounding box center [72, 294] width 57 height 18
type textarea "x"
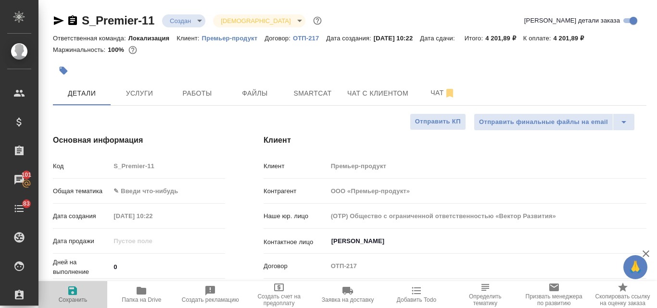
type textarea "x"
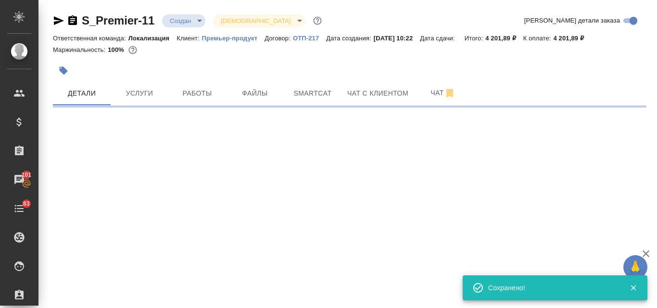
select select "RU"
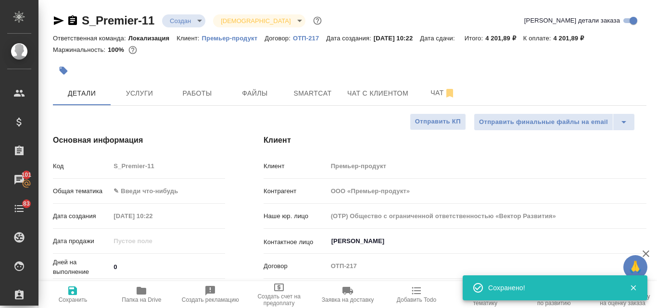
type textarea "x"
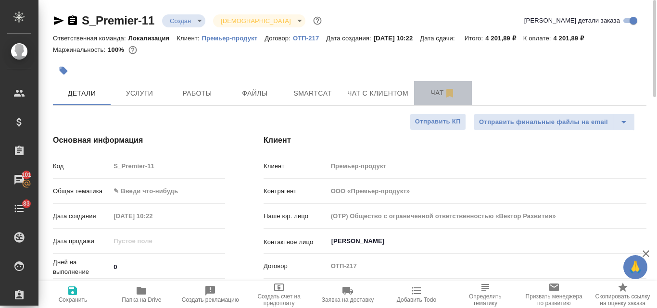
click at [443, 95] on span "Чат" at bounding box center [443, 93] width 46 height 12
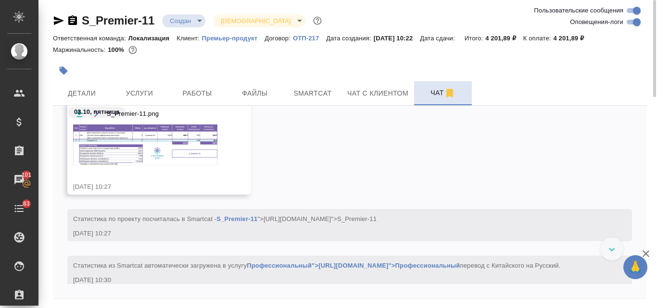
scroll to position [108, 0]
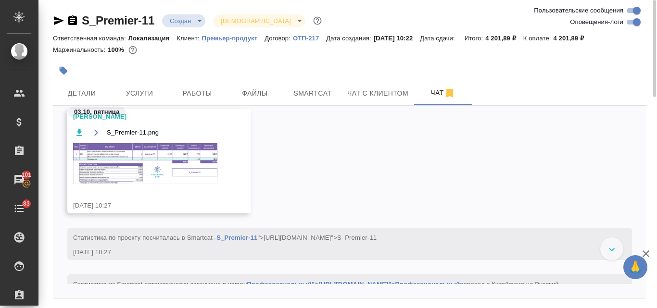
click at [134, 156] on img at bounding box center [145, 163] width 144 height 41
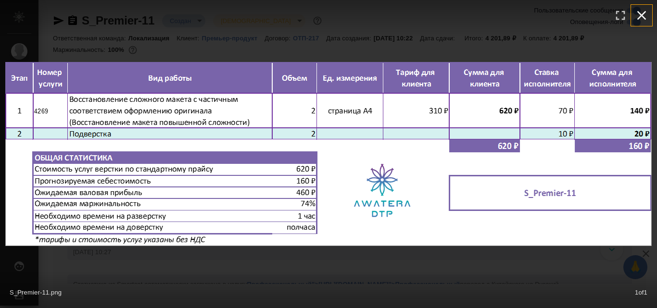
click at [647, 14] on icon "button" at bounding box center [641, 15] width 15 height 15
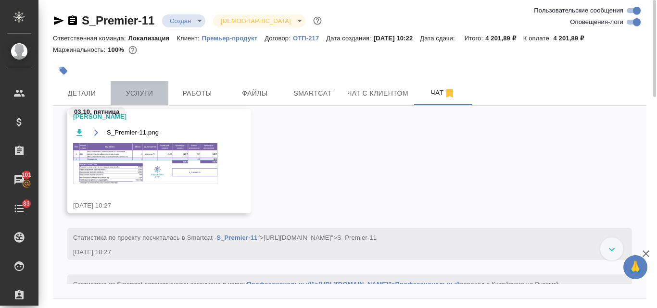
click at [164, 87] on button "Услуги" at bounding box center [140, 93] width 58 height 24
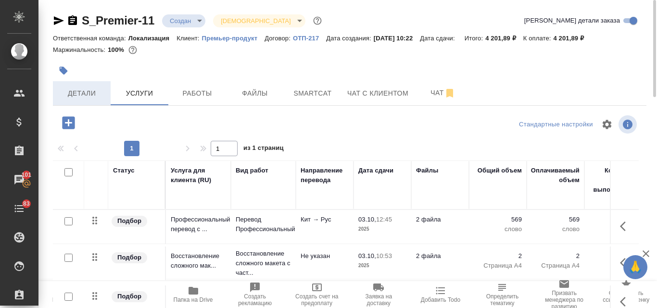
click at [62, 97] on span "Детали" at bounding box center [82, 94] width 46 height 12
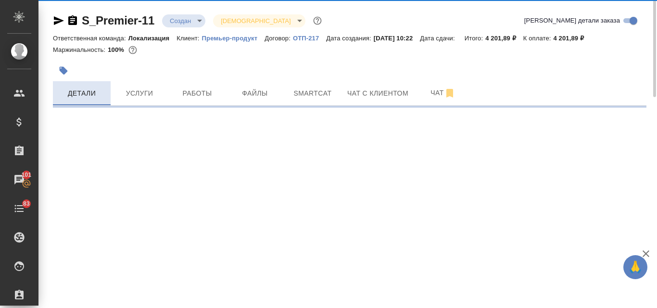
select select "RU"
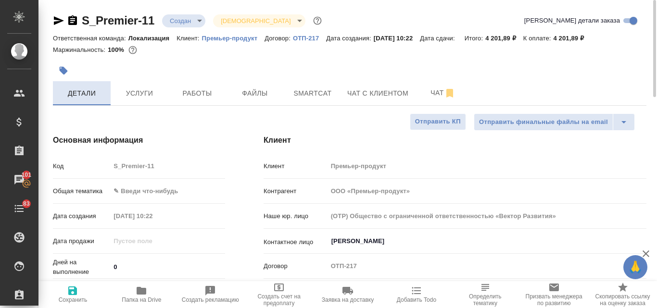
type textarea "x"
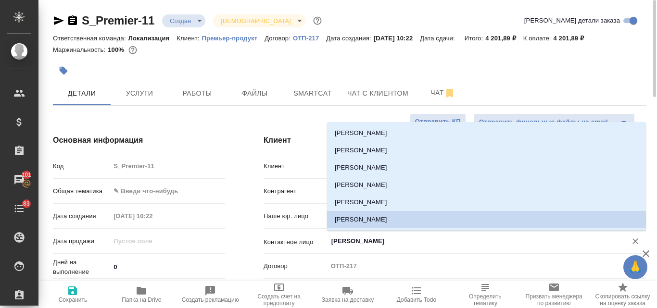
click at [343, 242] on input "Репин Владислав" at bounding box center [470, 242] width 281 height 12
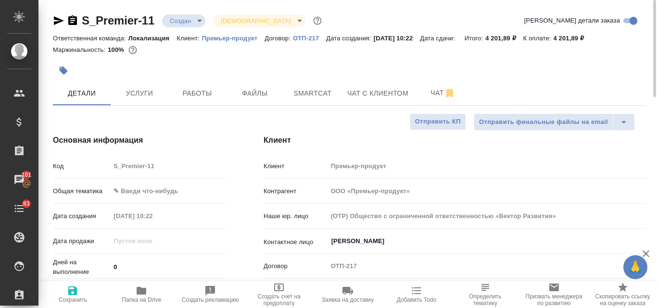
type textarea "x"
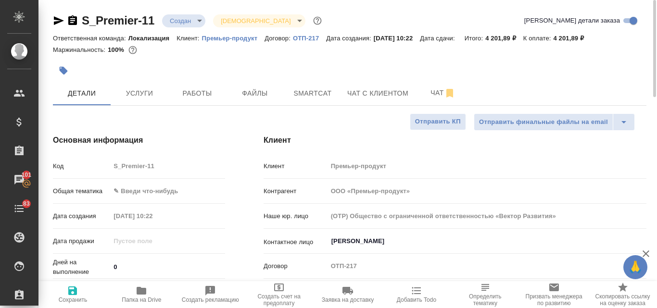
type textarea "x"
click at [357, 247] on input "Репин Владислав" at bounding box center [470, 242] width 281 height 12
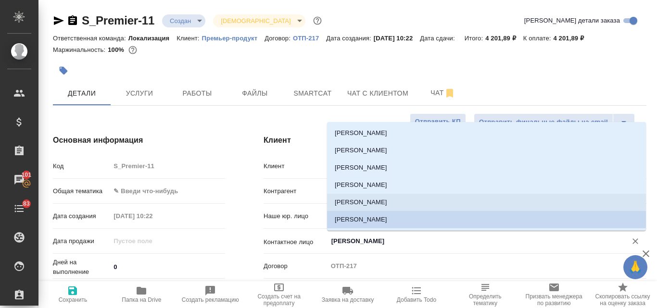
click at [359, 204] on li "Андрусишина Анастасия" at bounding box center [486, 202] width 319 height 17
type input "Андрусишина Анастасия"
type textarea "x"
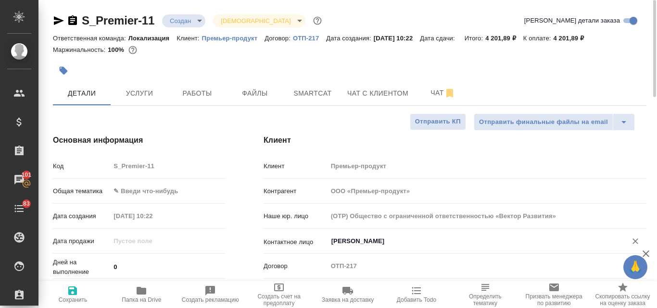
click at [76, 297] on span "Сохранить" at bounding box center [73, 300] width 29 height 7
type textarea "x"
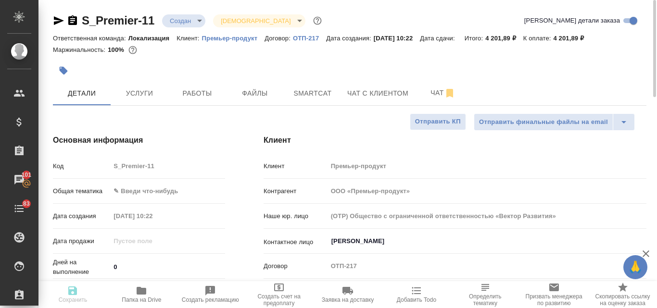
type textarea "x"
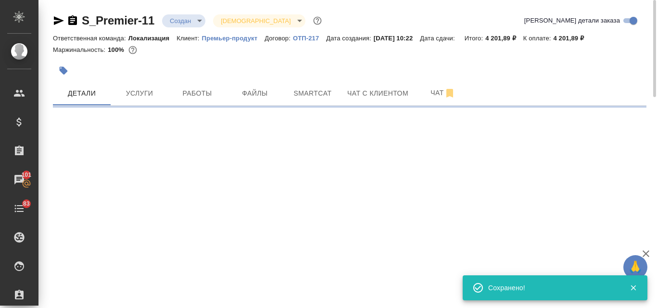
select select "RU"
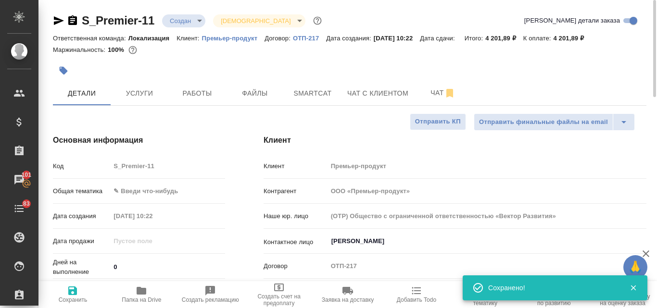
type textarea "x"
click at [139, 193] on body "🙏 .cls-1 fill:#fff; AWATERA Valyaeva Anna Клиенты Спецификации Заказы 101 Чаты …" at bounding box center [328, 154] width 657 height 308
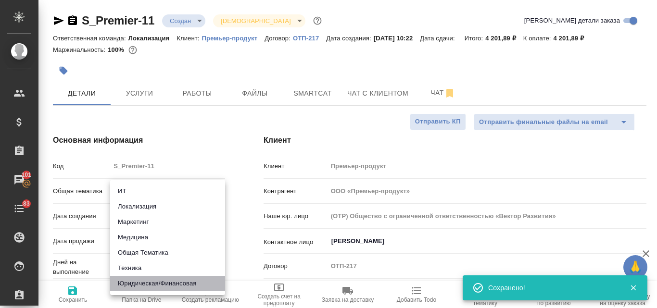
click at [135, 281] on li "Юридическая/Финансовая" at bounding box center [167, 283] width 115 height 15
type input "yr-fn"
type textarea "x"
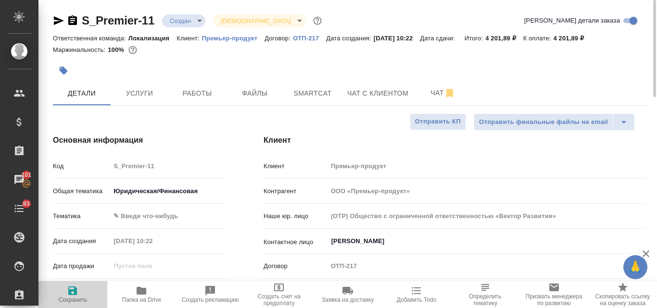
click at [77, 292] on icon "button" at bounding box center [72, 291] width 9 height 9
type textarea "x"
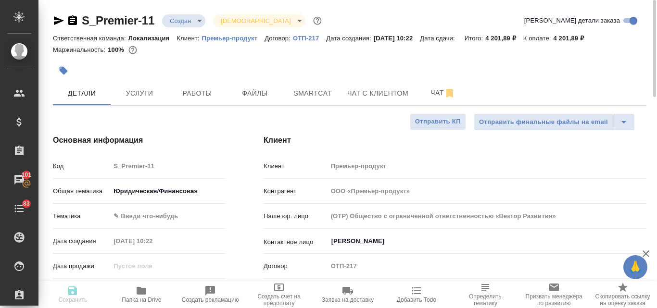
type textarea "x"
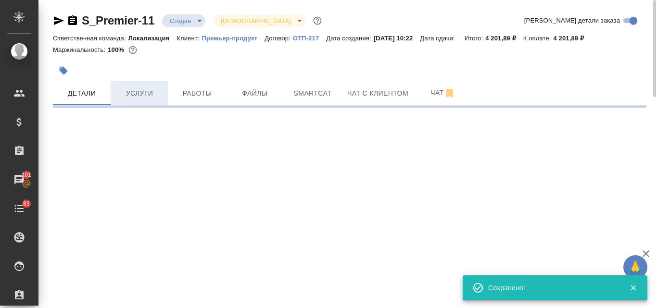
select select "RU"
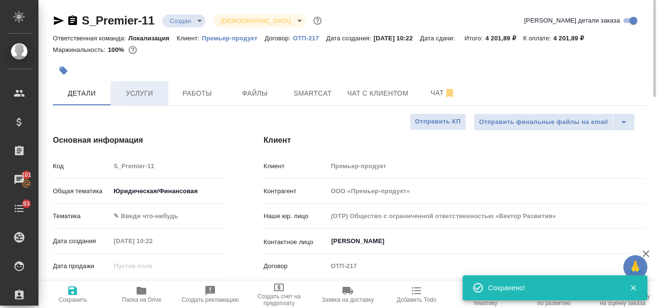
type textarea "x"
click at [145, 95] on span "Услуги" at bounding box center [139, 94] width 46 height 12
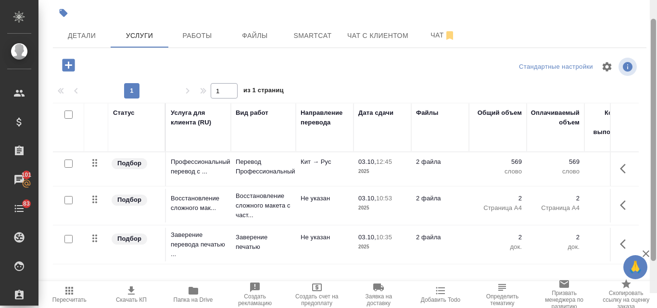
scroll to position [64, 0]
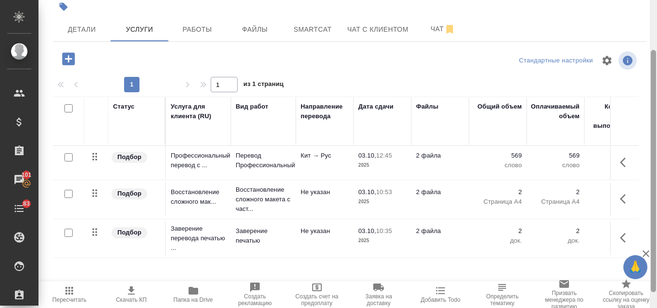
drag, startPoint x: 653, startPoint y: 41, endPoint x: 652, endPoint y: 62, distance: 20.2
click at [652, 62] on div at bounding box center [653, 171] width 5 height 242
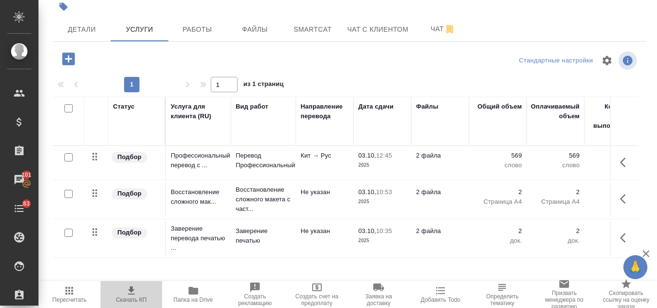
click at [135, 293] on icon "button" at bounding box center [131, 291] width 12 height 12
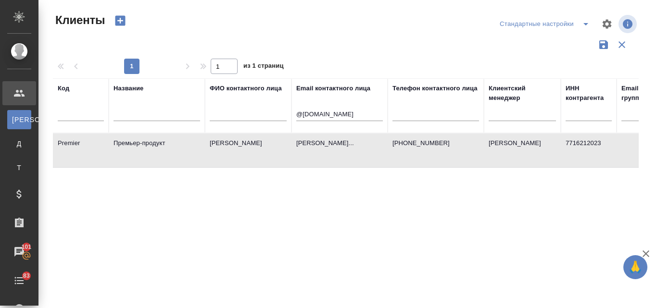
select select "RU"
click at [362, 112] on input "@premier-pharma.ru" at bounding box center [339, 115] width 87 height 12
type input "@"
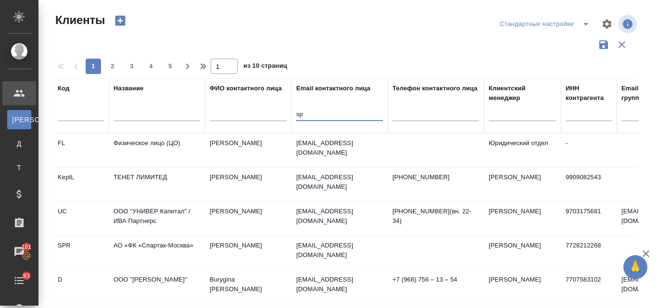
type input "s"
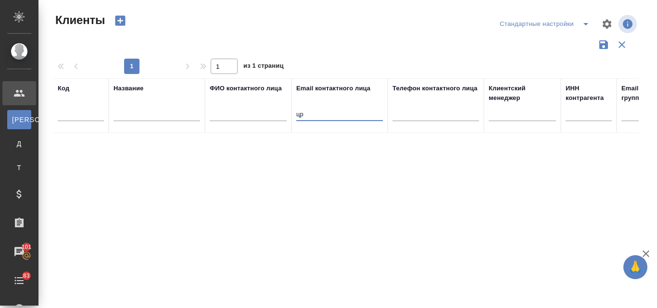
type input "ц"
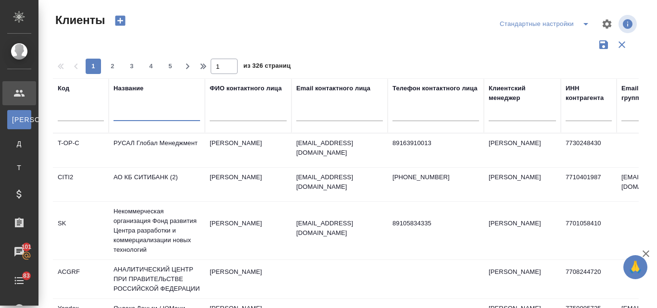
click at [184, 114] on input "text" at bounding box center [156, 115] width 87 height 12
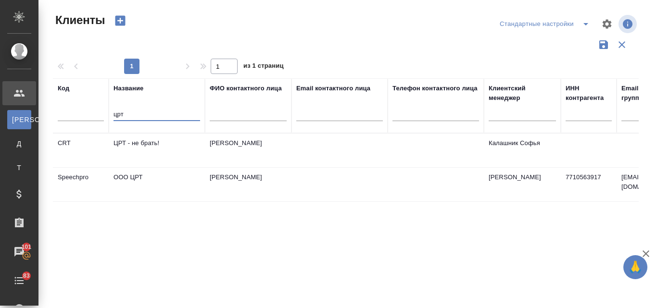
type input "црт"
click at [142, 187] on td "OOO ЦРТ" at bounding box center [157, 185] width 96 height 34
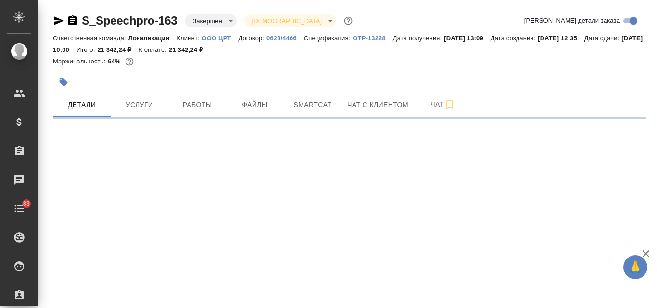
select select "RU"
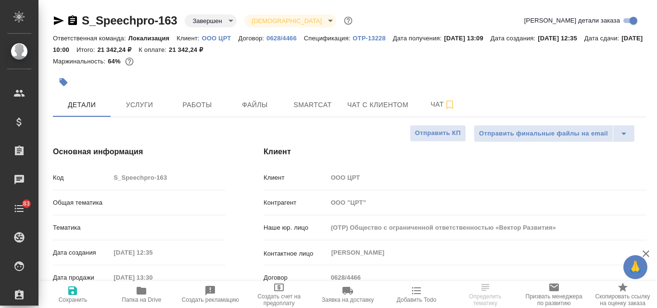
type textarea "x"
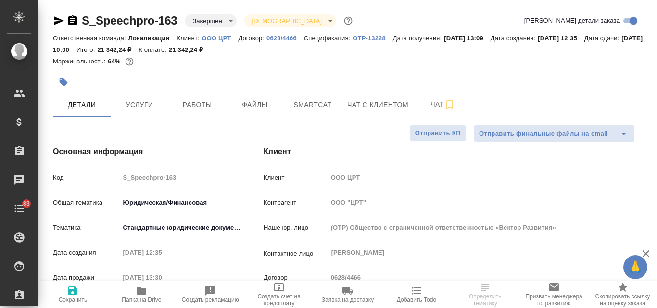
type textarea "x"
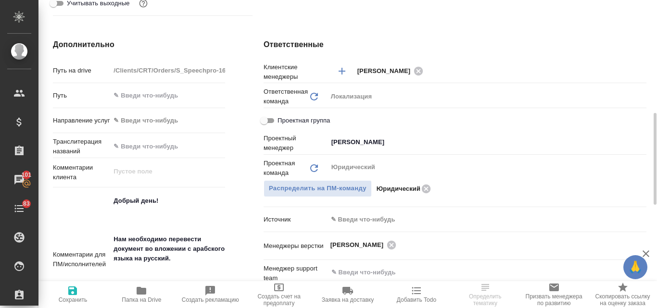
scroll to position [376, 0]
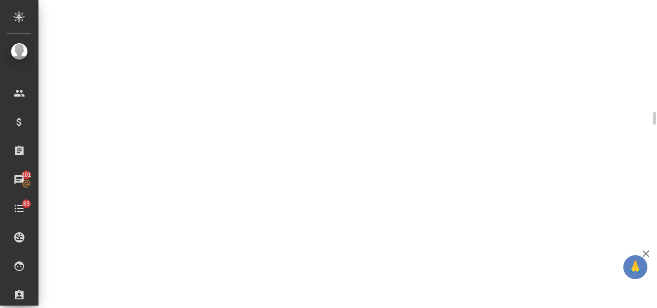
select select "RU"
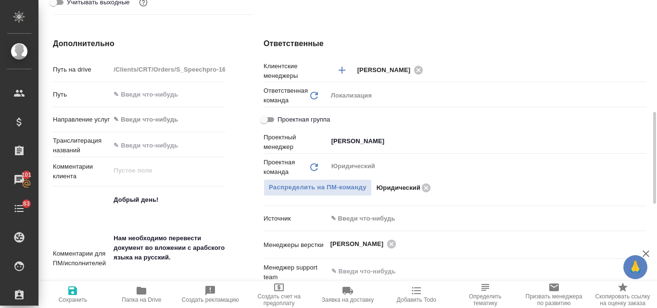
type textarea "x"
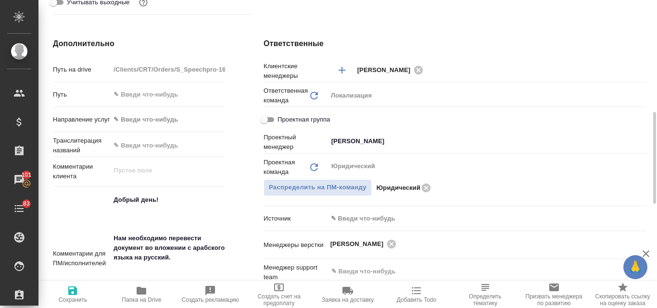
type textarea "x"
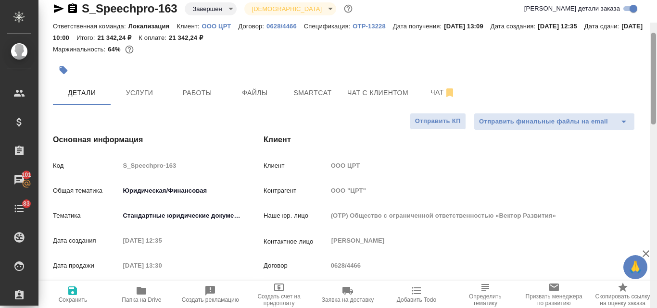
scroll to position [11, 0]
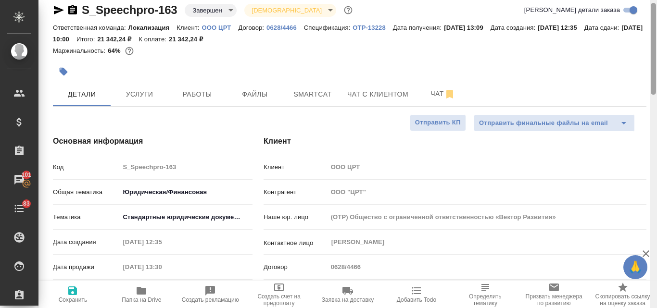
drag, startPoint x: 651, startPoint y: 148, endPoint x: 656, endPoint y: 39, distance: 109.3
click at [656, 39] on div at bounding box center [653, 154] width 7 height 308
click at [58, 8] on icon "button" at bounding box center [59, 10] width 10 height 9
type textarea "x"
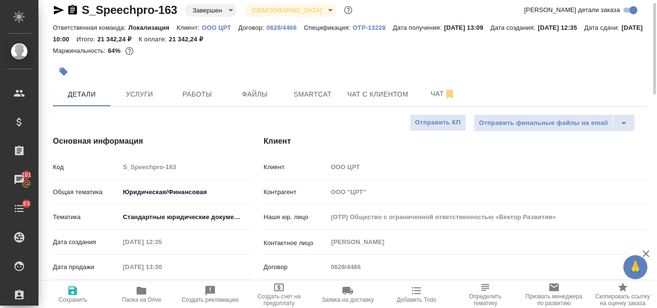
type textarea "x"
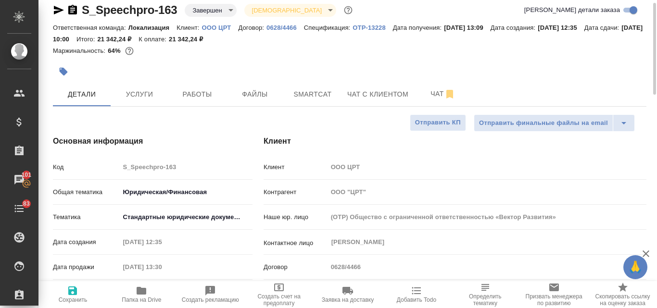
type textarea "x"
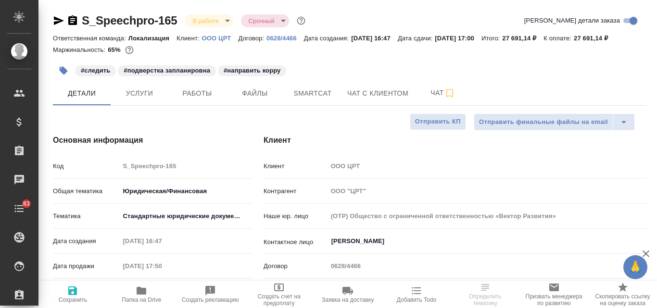
select select "RU"
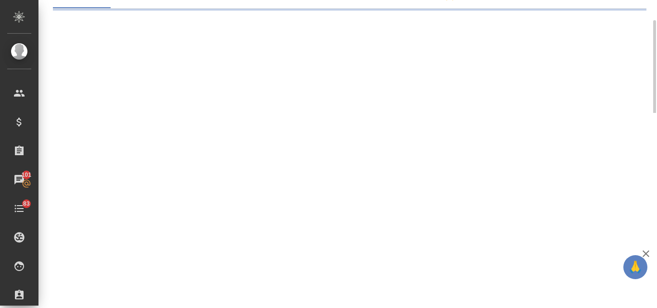
scroll to position [89, 0]
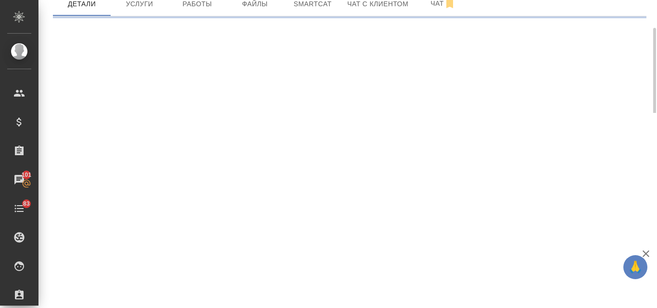
select select "RU"
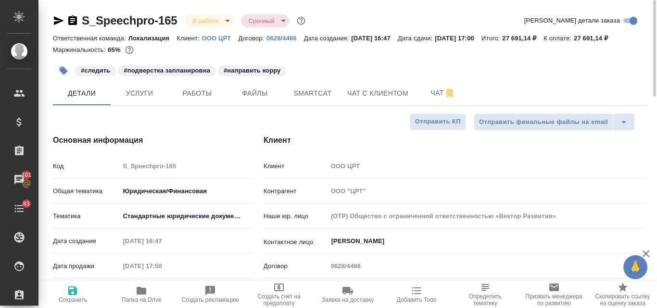
type textarea "x"
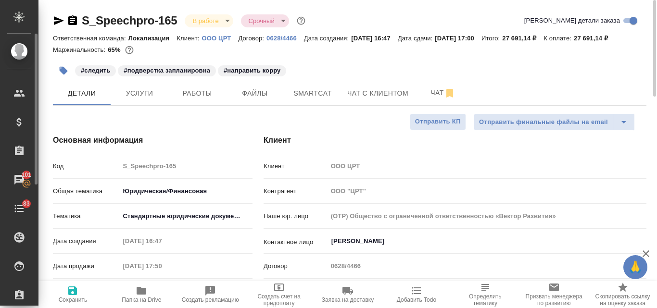
type textarea "x"
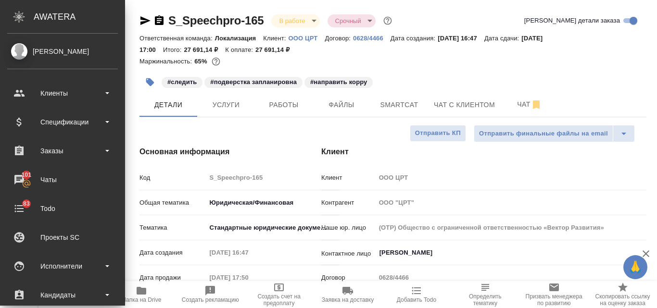
type textarea "x"
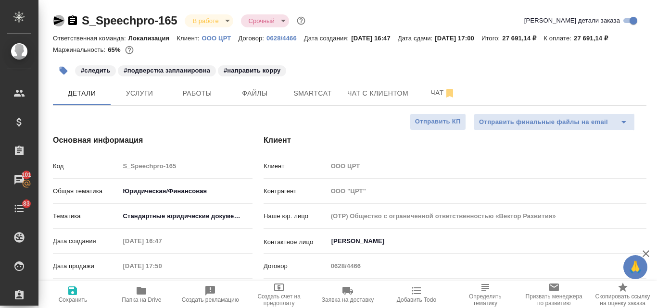
click at [55, 18] on icon "button" at bounding box center [59, 20] width 10 height 9
type textarea "x"
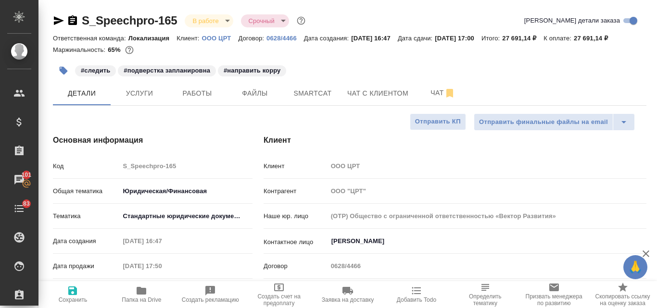
type textarea "x"
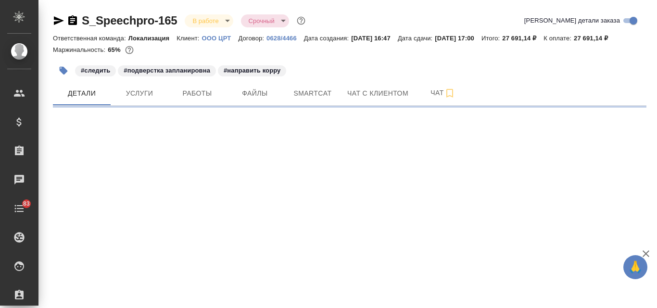
select select "RU"
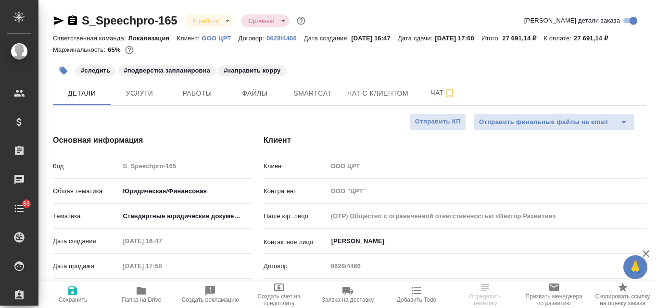
type textarea "x"
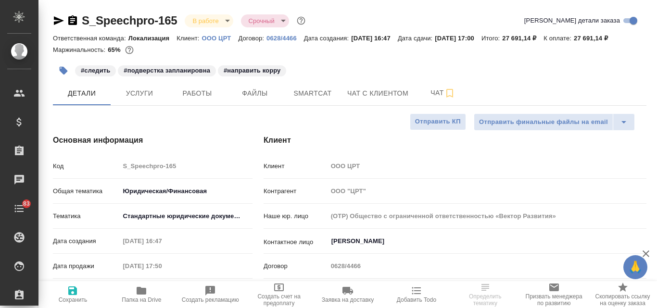
type textarea "x"
type input "[PERSON_NAME]"
click at [148, 87] on button "Услуги" at bounding box center [140, 93] width 58 height 24
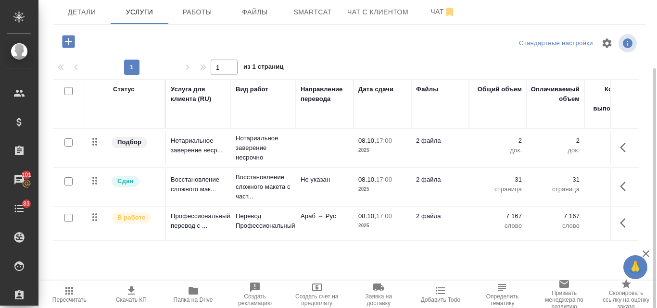
scroll to position [84, 0]
